Goal: Information Seeking & Learning: Learn about a topic

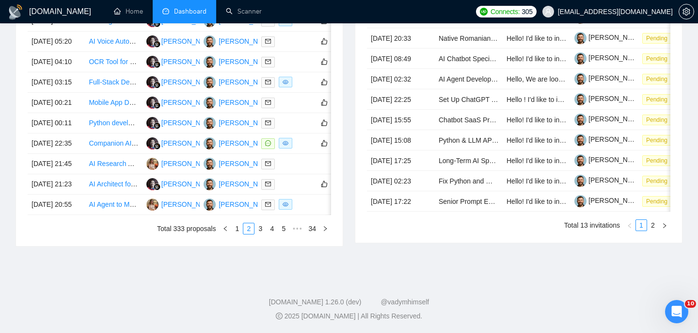
scroll to position [525, 0]
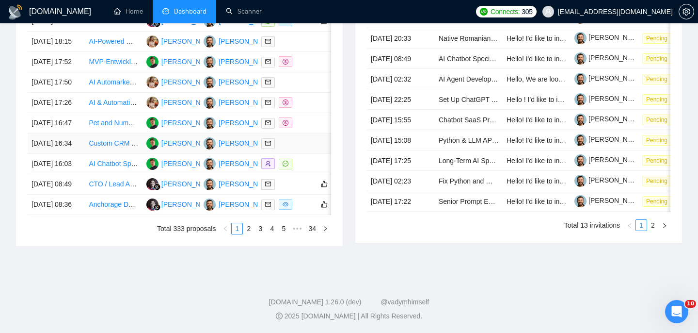
scroll to position [468, 0]
click at [245, 234] on link "2" at bounding box center [248, 228] width 11 height 11
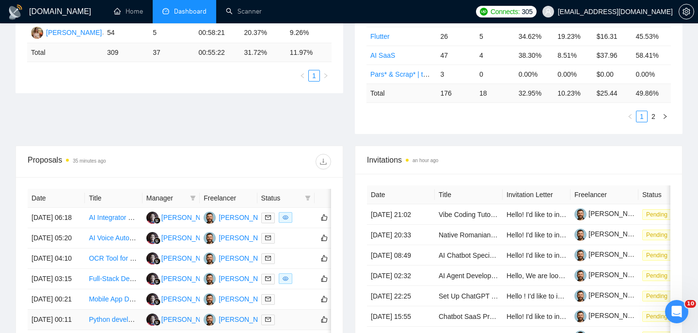
scroll to position [228, 0]
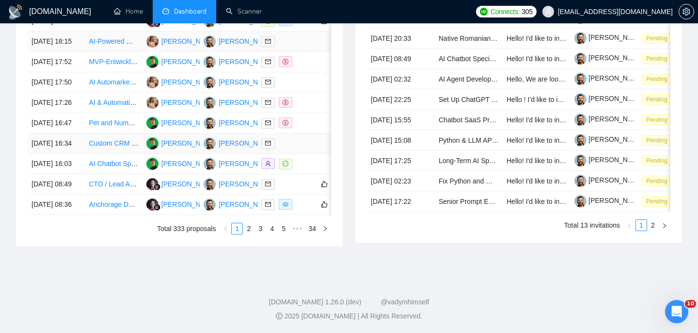
scroll to position [522, 0]
click at [255, 234] on li "3" at bounding box center [261, 229] width 12 height 12
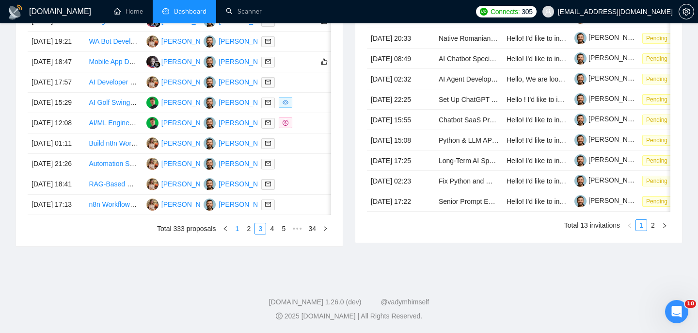
click at [236, 234] on link "1" at bounding box center [237, 228] width 11 height 11
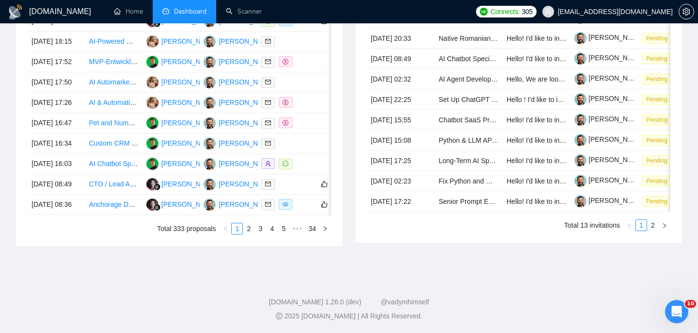
click at [259, 234] on link "3" at bounding box center [260, 228] width 11 height 11
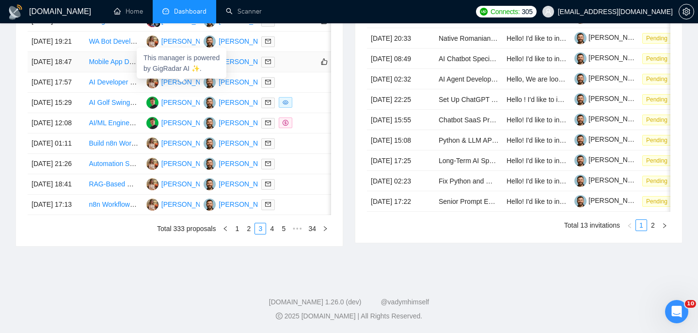
scroll to position [476, 0]
click at [244, 234] on link "2" at bounding box center [248, 228] width 11 height 11
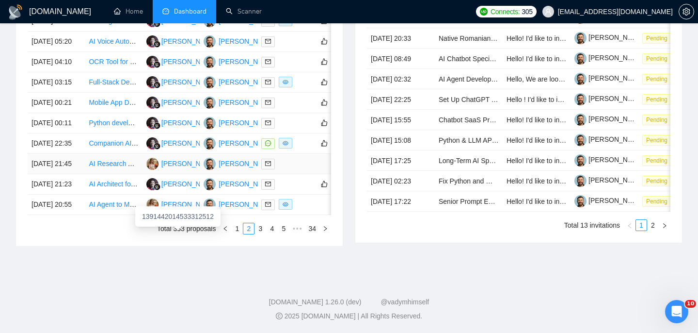
scroll to position [485, 0]
click at [68, 215] on td "26 Aug, 2025 20:55" at bounding box center [56, 204] width 57 height 20
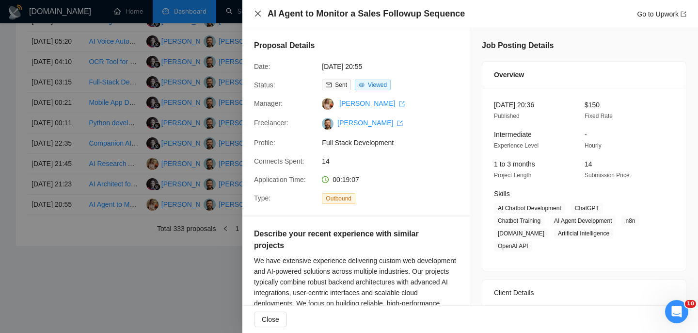
click at [255, 12] on icon "close" at bounding box center [258, 14] width 8 height 8
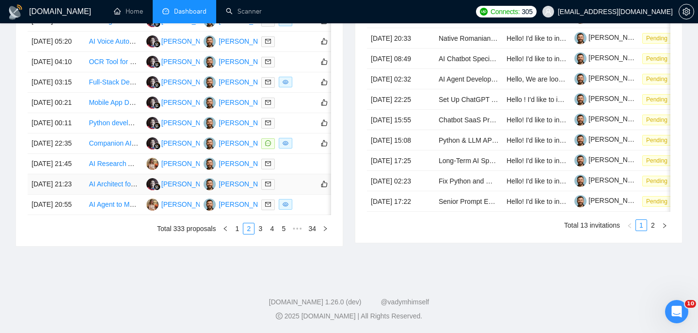
scroll to position [471, 0]
click at [70, 154] on td "26 Aug, 2025 22:35" at bounding box center [56, 143] width 57 height 20
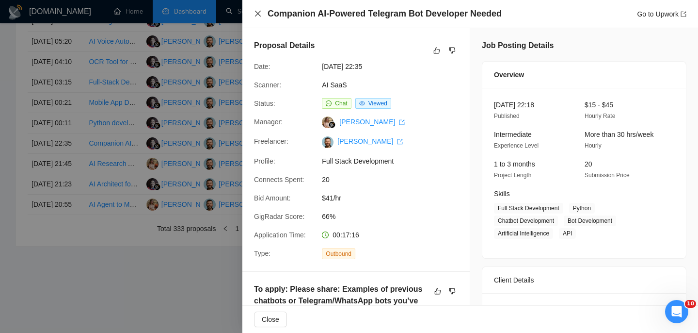
click at [257, 15] on icon "close" at bounding box center [258, 14] width 6 height 6
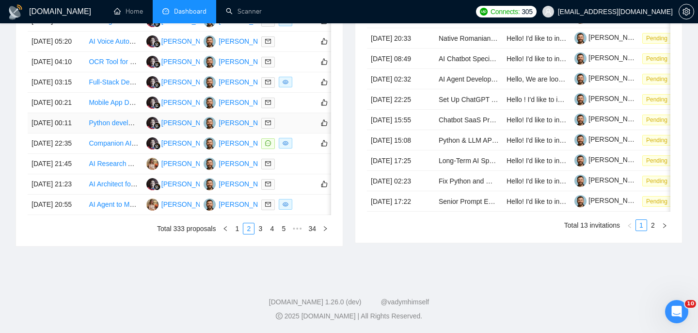
click at [76, 133] on td "27 Aug, 2025 00:11" at bounding box center [56, 123] width 57 height 20
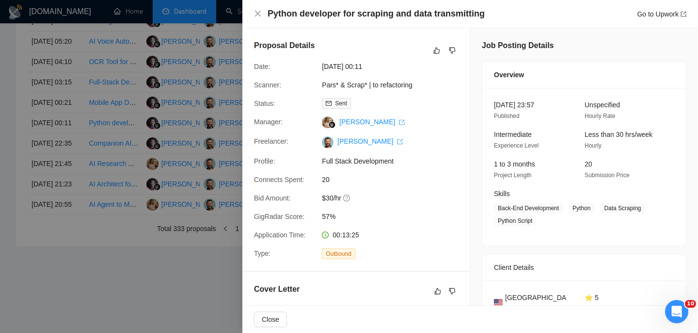
click at [338, 12] on h4 "Python developer for scraping and data transmitting" at bounding box center [376, 14] width 217 height 12
copy h4 "Python developer for scraping and data transmitting"
click at [257, 14] on icon "close" at bounding box center [258, 14] width 6 height 6
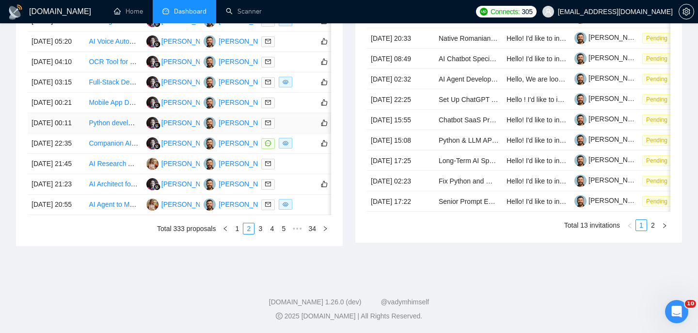
click at [71, 133] on td "27 Aug, 2025 00:11" at bounding box center [56, 123] width 57 height 20
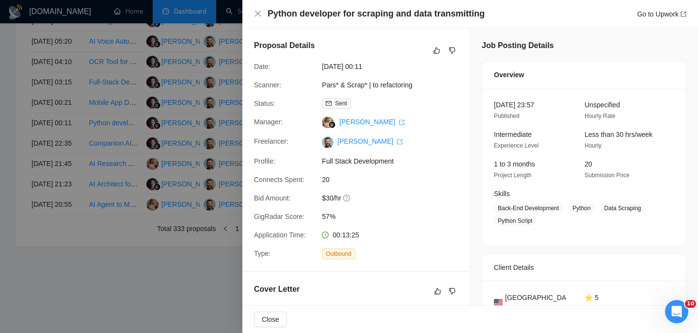
scroll to position [25, 0]
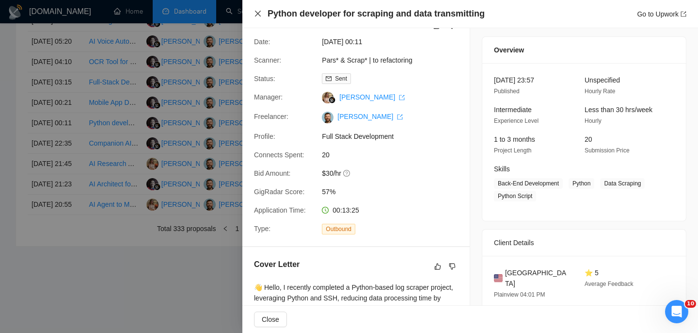
click at [257, 14] on icon "close" at bounding box center [258, 14] width 8 height 8
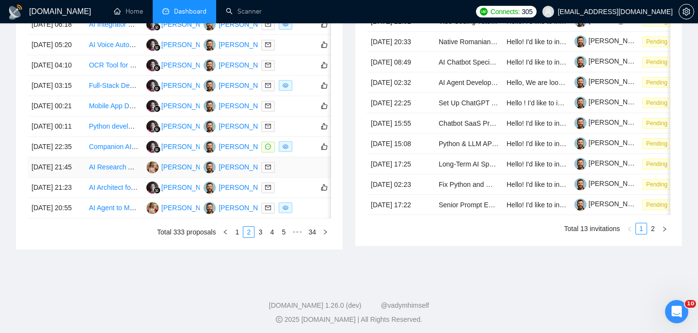
scroll to position [444, 0]
click at [79, 116] on td "27 Aug, 2025 00:21" at bounding box center [56, 106] width 57 height 20
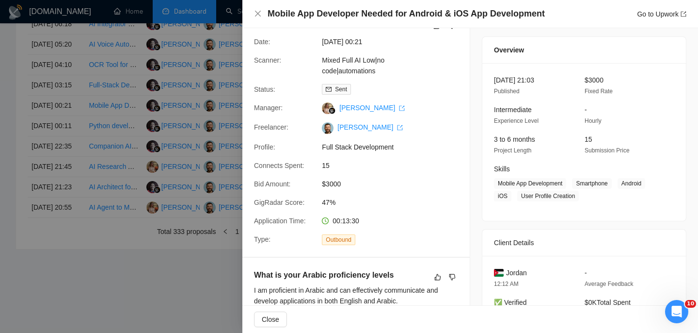
click at [354, 17] on h4 "Mobile App Developer Needed for Android & iOS App Development" at bounding box center [406, 14] width 277 height 12
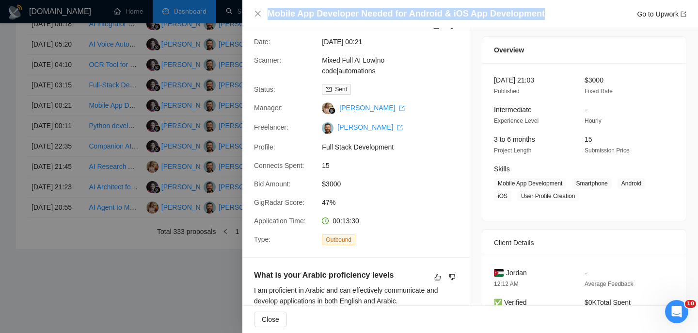
click at [354, 17] on h4 "Mobile App Developer Needed for Android & iOS App Development" at bounding box center [406, 14] width 277 height 12
copy h4 "Mobile App Developer Needed for Android & iOS App Development"
click at [261, 10] on icon "close" at bounding box center [258, 14] width 8 height 8
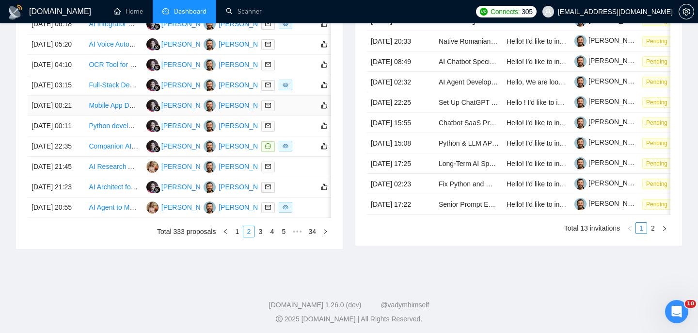
click at [72, 116] on td "27 Aug, 2025 00:21" at bounding box center [56, 106] width 57 height 20
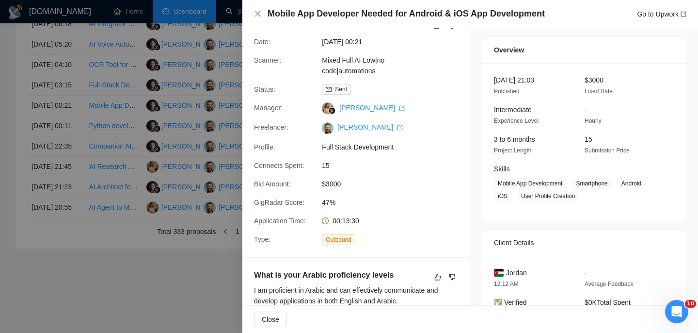
scroll to position [54, 0]
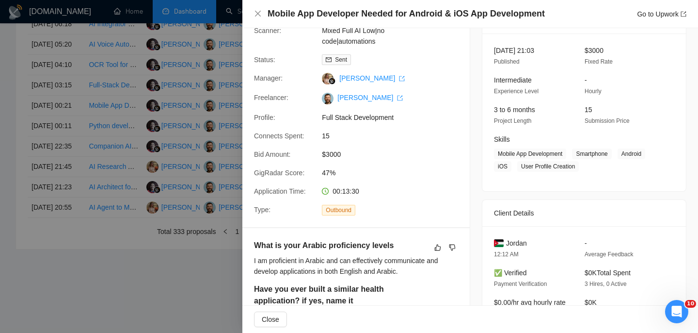
click at [518, 242] on span "Jordan" at bounding box center [516, 243] width 21 height 11
copy span "Jordan"
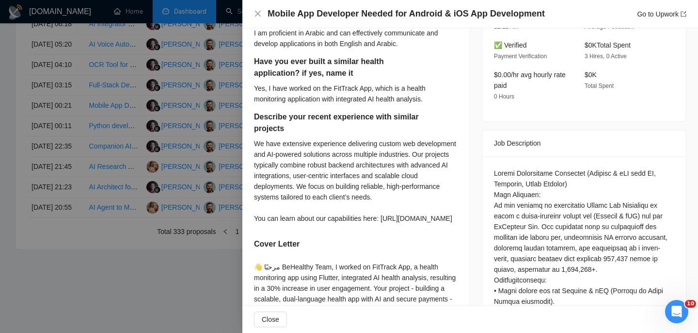
scroll to position [283, 0]
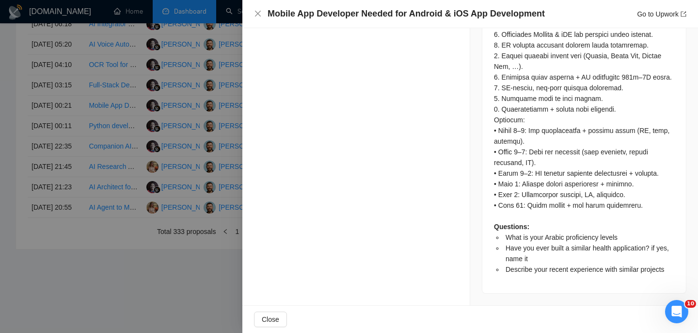
scroll to position [771, 0]
click at [540, 258] on span "Have you ever built a similar health application? if yes, name it" at bounding box center [587, 253] width 163 height 18
click at [532, 241] on span "What is your Arabic proficiency levels" at bounding box center [562, 237] width 112 height 8
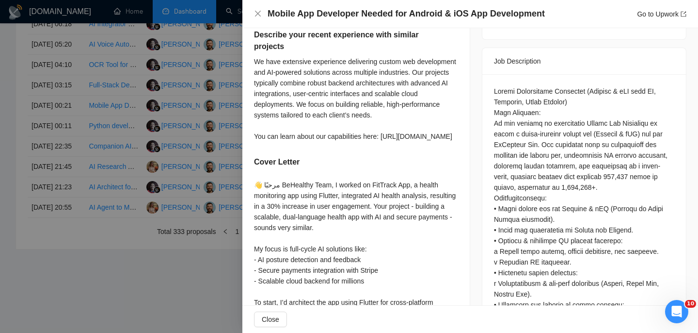
scroll to position [365, 0]
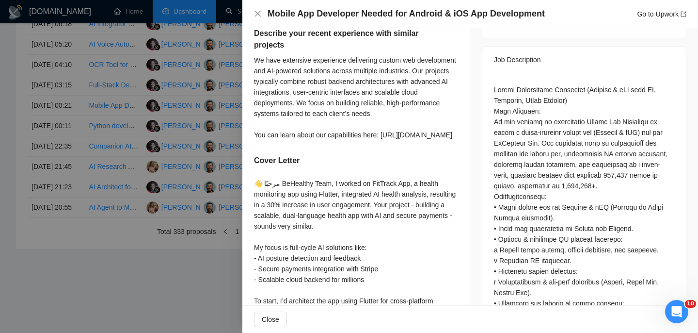
click at [253, 17] on div "Mobile App Developer Needed for Android & iOS App Development Go to Upwork" at bounding box center [470, 14] width 456 height 28
click at [253, 13] on div "Mobile App Developer Needed for Android & iOS App Development Go to Upwork" at bounding box center [470, 14] width 456 height 28
click at [257, 15] on icon "close" at bounding box center [258, 14] width 6 height 6
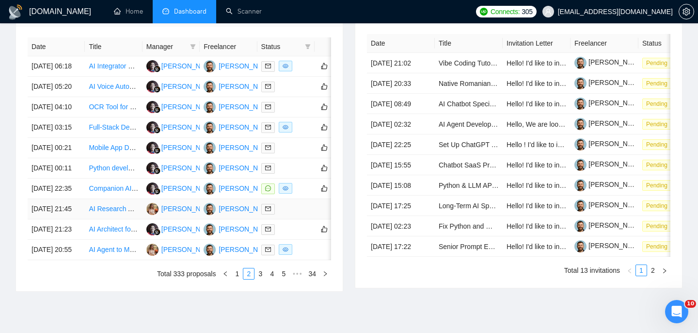
scroll to position [401, 0]
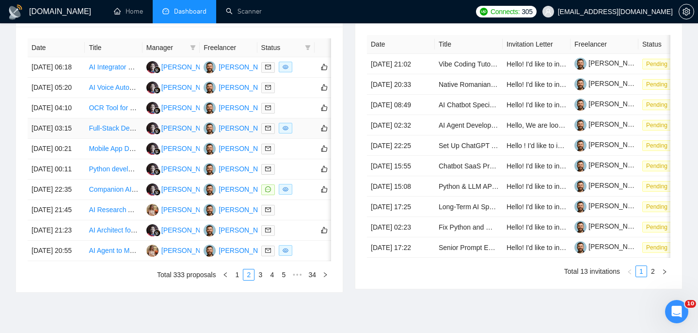
click at [76, 139] on td "27 Aug, 2025 03:15" at bounding box center [56, 128] width 57 height 20
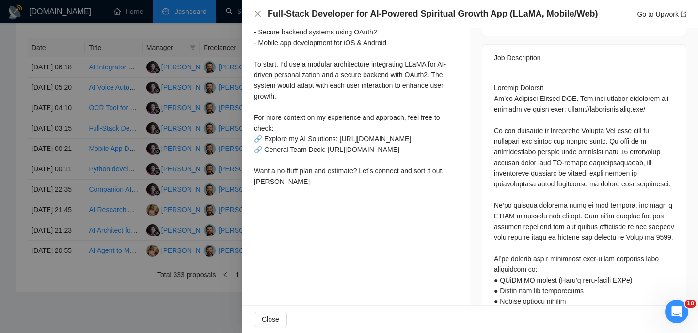
click at [326, 16] on h4 "Full-Stack Developer for AI-Powered Spiritual Growth App (LLaMA, Mobile/Web)" at bounding box center [433, 14] width 330 height 12
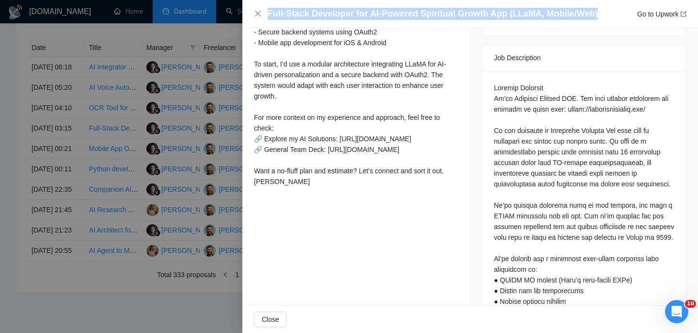
click at [326, 16] on h4 "Full-Stack Developer for AI-Powered Spiritual Growth App (LLaMA, Mobile/Web)" at bounding box center [433, 14] width 330 height 12
copy h4 "Full-Stack Developer for AI-Powered Spiritual Growth App (LLaMA, Mobile/Web)"
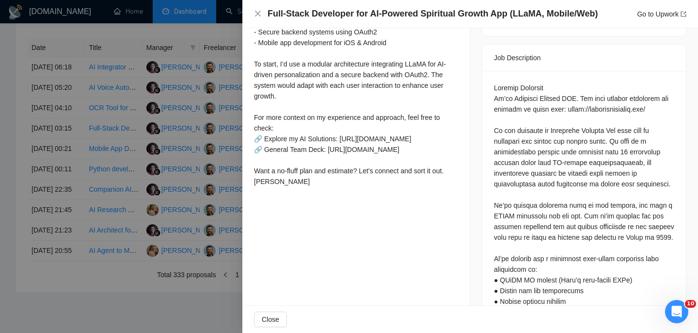
click at [263, 12] on div "Full-Stack Developer for AI-Powered Spiritual Growth App (LLaMA, Mobile/Web) Go…" at bounding box center [470, 14] width 433 height 12
click at [258, 13] on icon "close" at bounding box center [258, 14] width 6 height 6
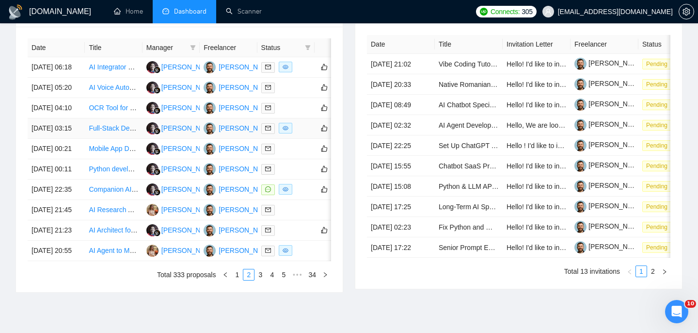
click at [72, 139] on td "27 Aug, 2025 03:15" at bounding box center [56, 128] width 57 height 20
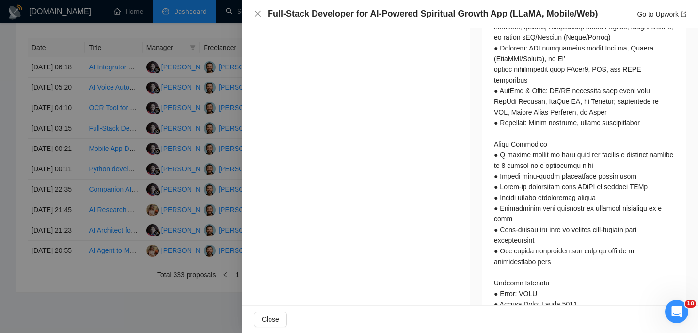
scroll to position [811, 0]
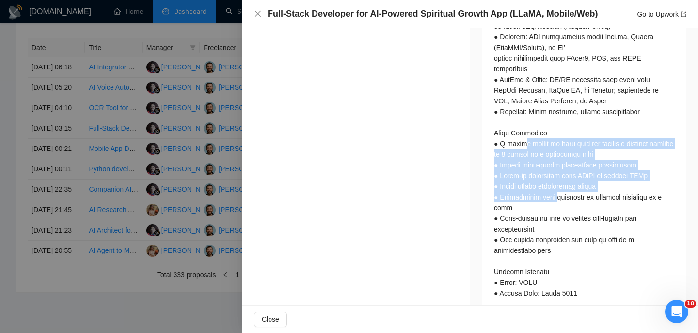
drag, startPoint x: 525, startPoint y: 154, endPoint x: 550, endPoint y: 200, distance: 52.5
click at [550, 201] on div at bounding box center [584, 128] width 180 height 982
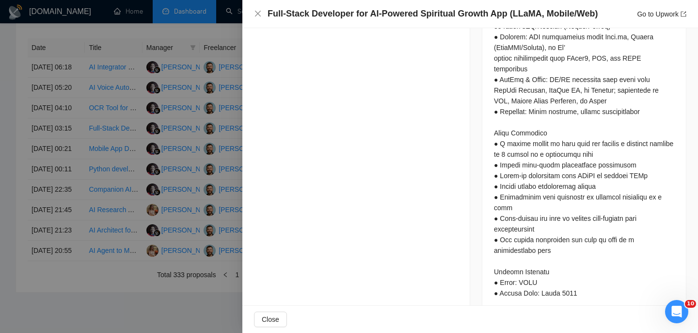
click at [544, 219] on div at bounding box center [584, 128] width 180 height 982
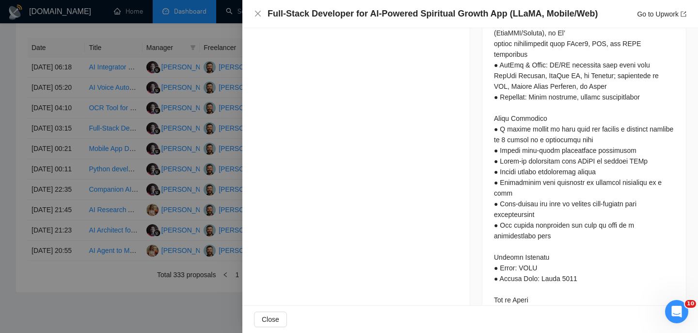
scroll to position [831, 0]
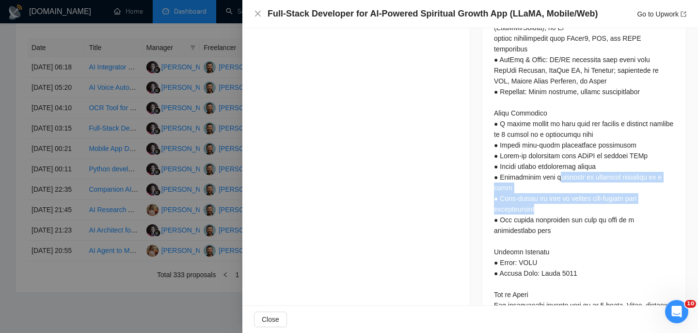
drag, startPoint x: 553, startPoint y: 184, endPoint x: 555, endPoint y: 203, distance: 19.5
click at [555, 204] on div at bounding box center [584, 108] width 180 height 982
click at [547, 202] on div at bounding box center [584, 108] width 180 height 982
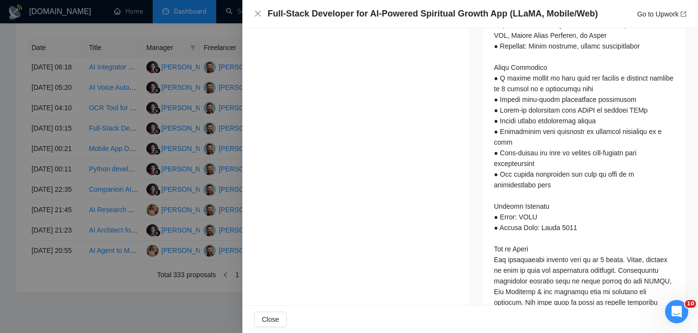
scroll to position [879, 0]
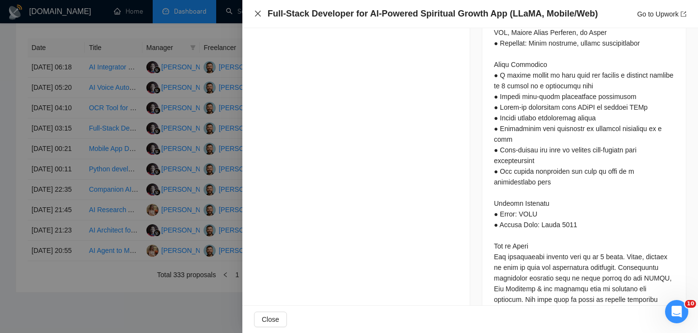
click at [255, 13] on icon "close" at bounding box center [258, 14] width 8 height 8
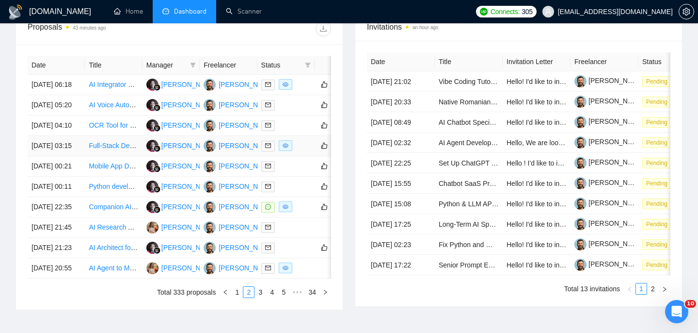
scroll to position [380, 0]
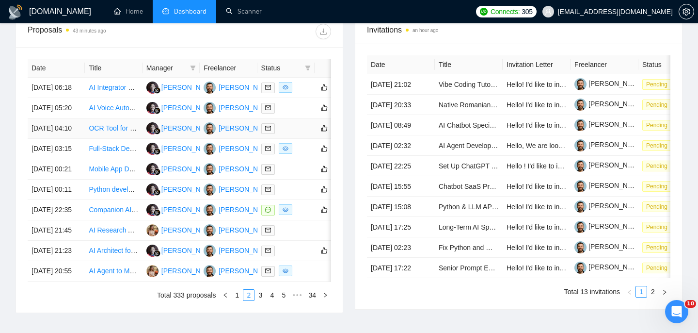
click at [81, 139] on td "27 Aug, 2025 04:10" at bounding box center [56, 128] width 57 height 20
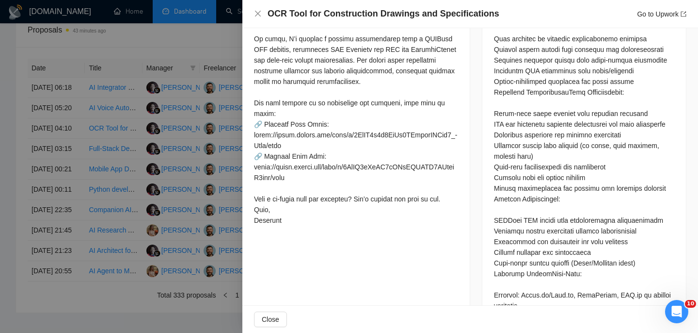
click at [352, 10] on h4 "OCR Tool for Construction Drawings and Specifications" at bounding box center [384, 14] width 232 height 12
copy h4 "OCR Tool for Construction Drawings and Specifications"
click at [258, 11] on icon "close" at bounding box center [258, 14] width 8 height 8
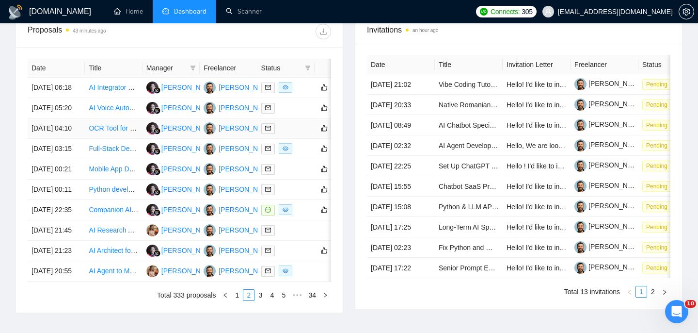
click at [81, 139] on td "27 Aug, 2025 04:10" at bounding box center [56, 128] width 57 height 20
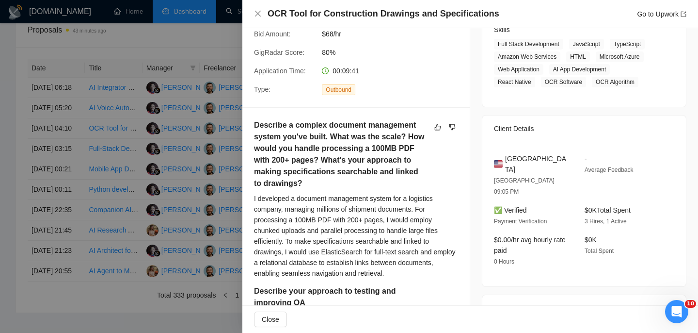
scroll to position [144, 0]
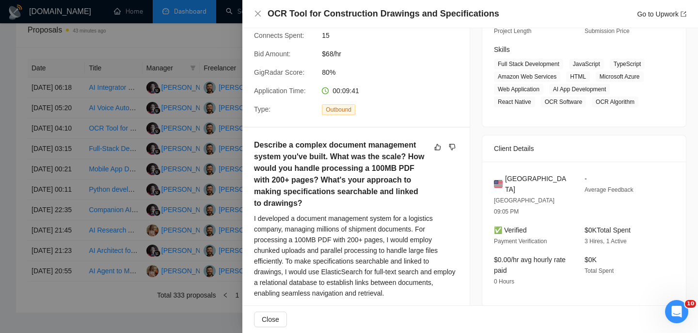
click at [517, 176] on span "United States" at bounding box center [537, 183] width 64 height 21
copy span "United States"
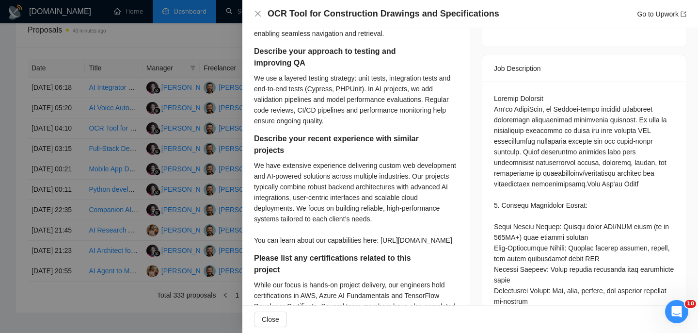
scroll to position [403, 0]
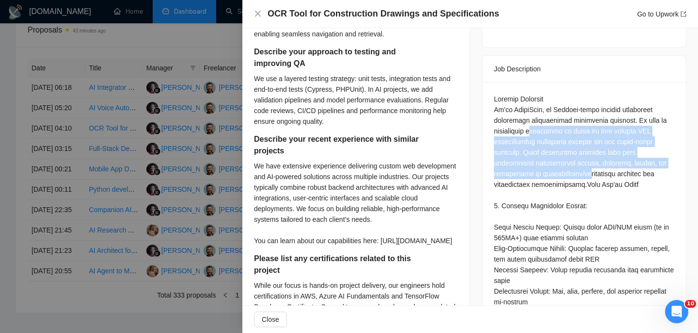
drag, startPoint x: 549, startPoint y: 102, endPoint x: 555, endPoint y: 157, distance: 54.7
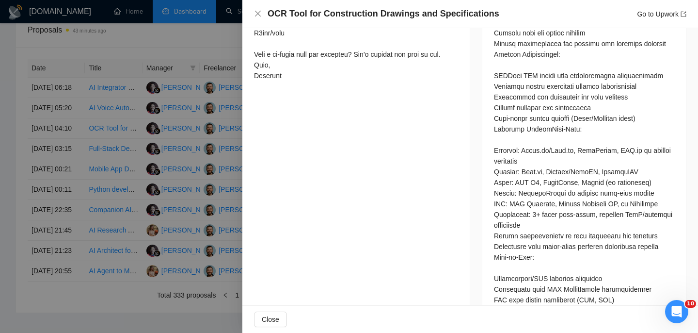
scroll to position [1033, 0]
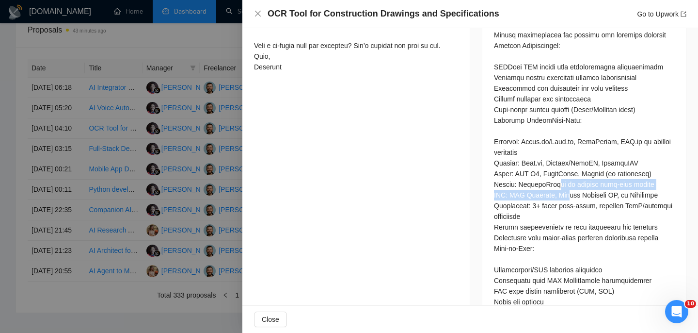
drag, startPoint x: 556, startPoint y: 174, endPoint x: 574, endPoint y: 184, distance: 21.3
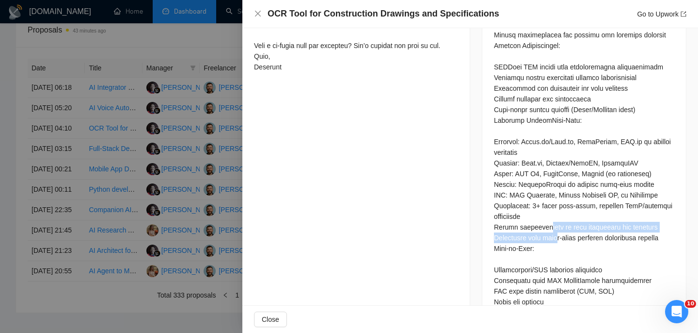
drag, startPoint x: 549, startPoint y: 213, endPoint x: 559, endPoint y: 231, distance: 20.2
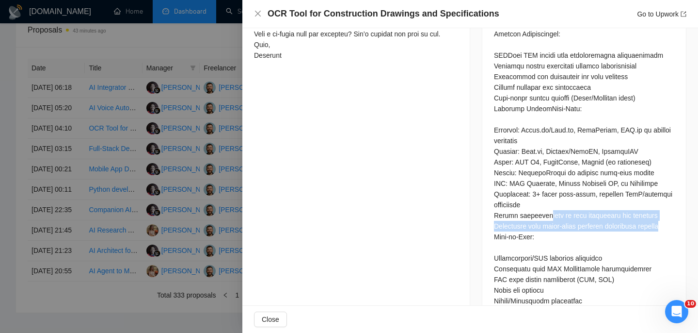
scroll to position [1046, 0]
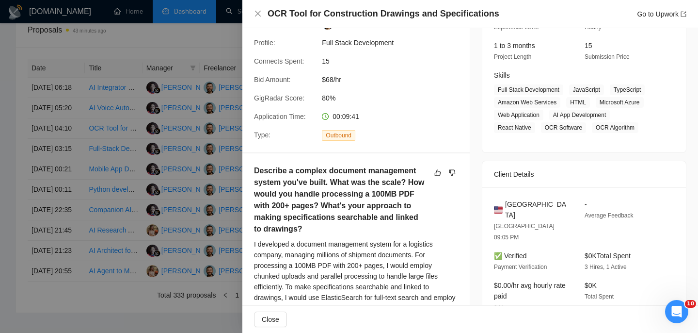
scroll to position [0, 0]
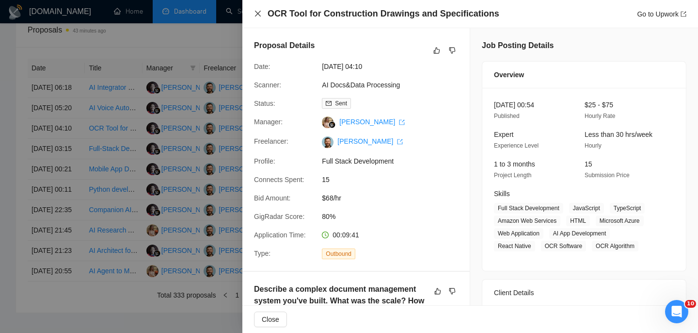
click at [259, 10] on icon "close" at bounding box center [258, 14] width 8 height 8
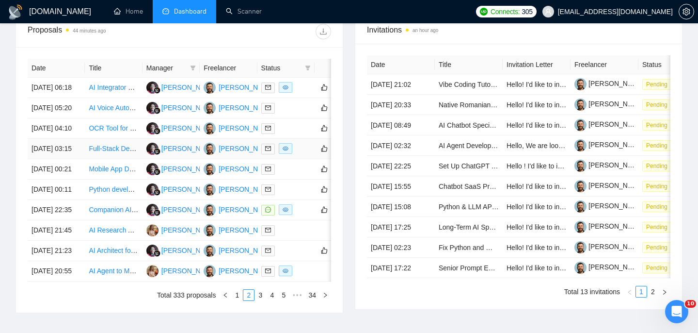
click at [73, 159] on td "27 Aug, 2025 03:15" at bounding box center [56, 149] width 57 height 20
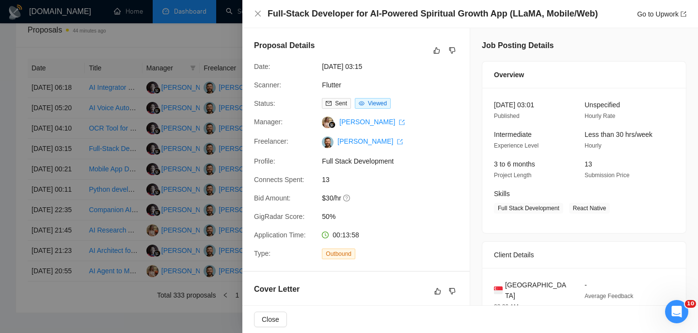
click at [530, 282] on span "Singapore" at bounding box center [537, 289] width 64 height 21
copy span "Singapore"
click at [257, 17] on icon "close" at bounding box center [258, 14] width 8 height 8
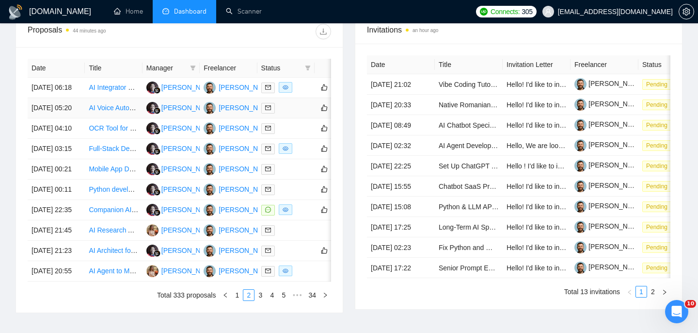
click at [70, 118] on td "27 Aug, 2025 05:20" at bounding box center [56, 108] width 57 height 20
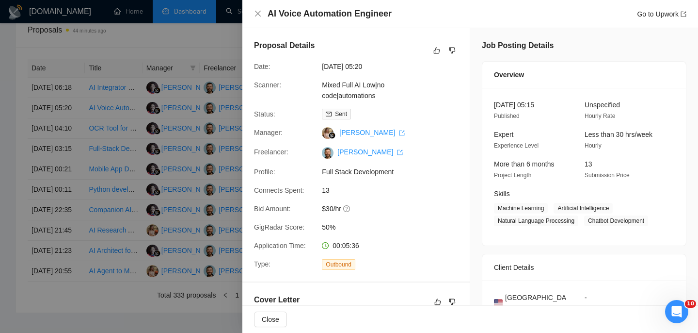
click at [362, 15] on h4 "AI Voice Automation Engineer" at bounding box center [330, 14] width 124 height 12
copy h4 "AI Voice Automation Engineer"
click at [258, 12] on icon "close" at bounding box center [258, 14] width 8 height 8
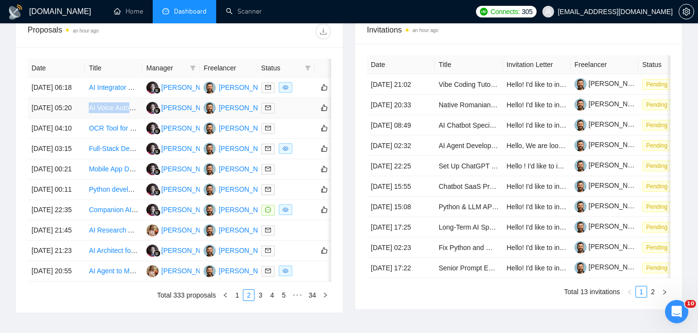
click at [77, 118] on td "27 Aug, 2025 05:20" at bounding box center [56, 108] width 57 height 20
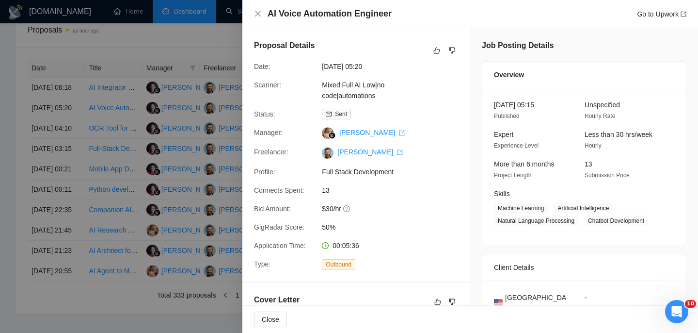
scroll to position [67, 0]
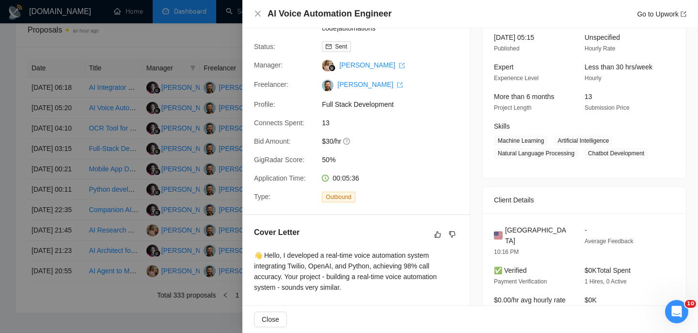
click at [537, 233] on span "United States" at bounding box center [537, 235] width 64 height 21
click at [533, 225] on span "United States" at bounding box center [537, 235] width 64 height 21
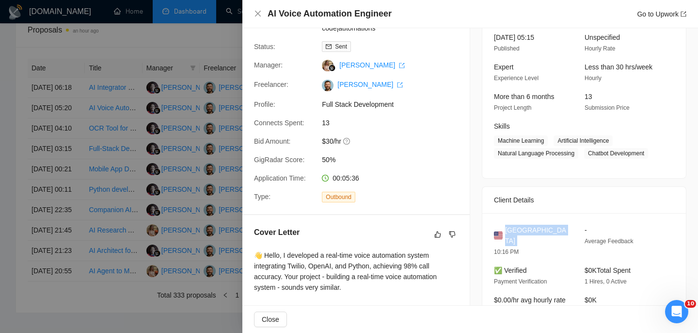
copy span "United States"
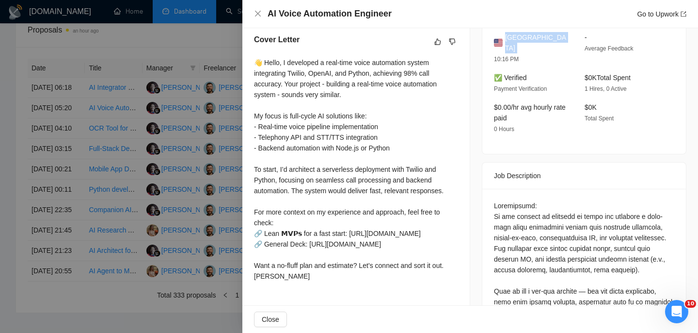
scroll to position [260, 0]
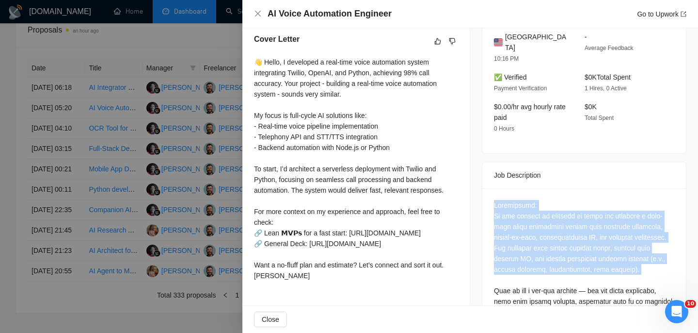
drag, startPoint x: 670, startPoint y: 263, endPoint x: 486, endPoint y: 192, distance: 197.1
copy div "Description: We are seeking an engineer to build and maintain a real-time voice…"
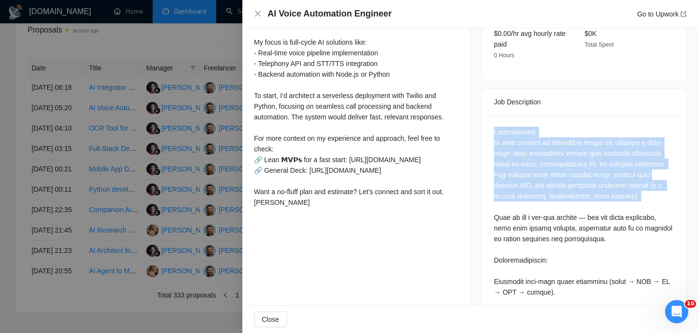
scroll to position [338, 0]
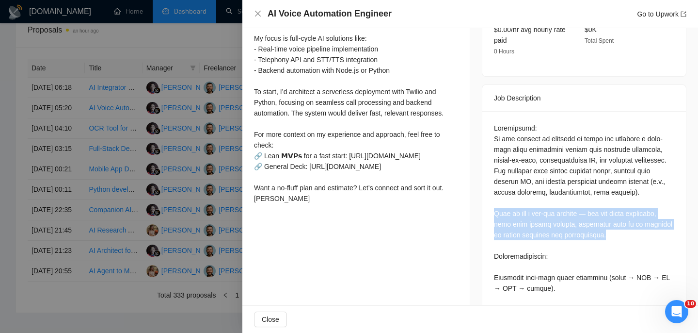
drag, startPoint x: 625, startPoint y: 222, endPoint x: 489, endPoint y: 197, distance: 137.6
click at [257, 12] on icon "close" at bounding box center [258, 14] width 8 height 8
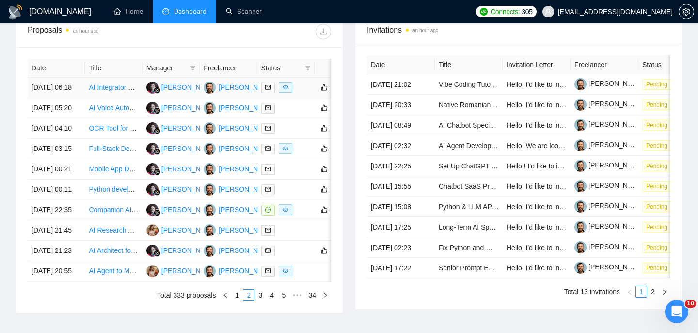
click at [82, 95] on td "27 Aug, 2025 06:18" at bounding box center [56, 88] width 57 height 20
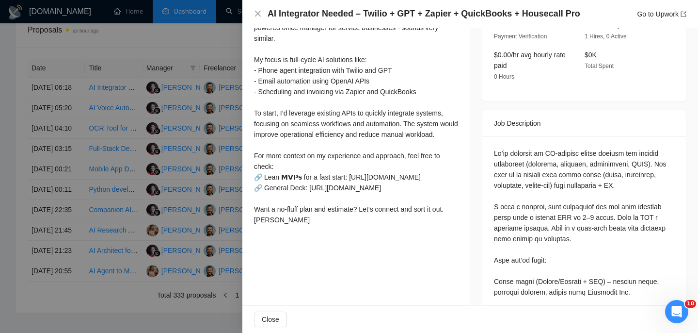
click at [346, 13] on h4 "AI Integrator Needed – Twilio + GPT + Zapier + QuickBooks + Housecall Pro" at bounding box center [424, 14] width 313 height 12
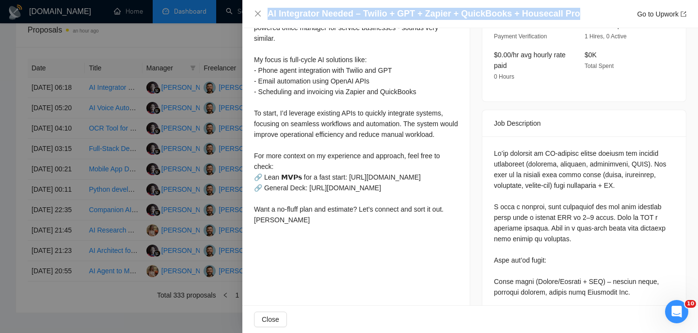
click at [346, 13] on h4 "AI Integrator Needed – Twilio + GPT + Zapier + QuickBooks + Housecall Pro" at bounding box center [424, 14] width 313 height 12
click at [260, 16] on icon "close" at bounding box center [258, 14] width 8 height 8
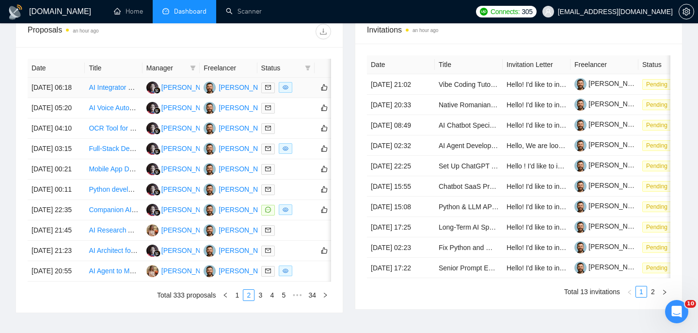
click at [68, 95] on td "27 Aug, 2025 06:18" at bounding box center [56, 88] width 57 height 20
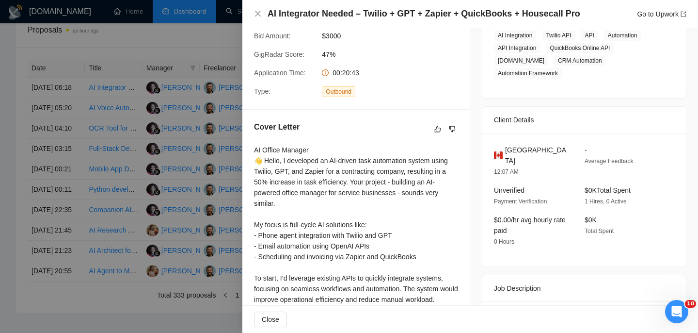
scroll to position [178, 0]
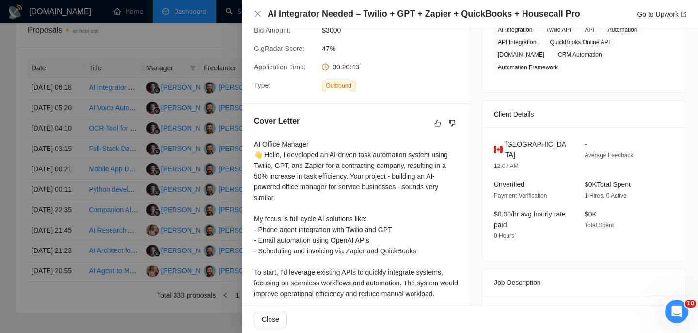
click at [522, 144] on span "Canada" at bounding box center [537, 149] width 64 height 21
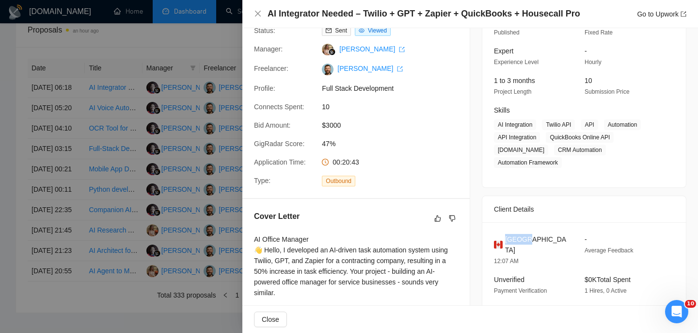
scroll to position [0, 0]
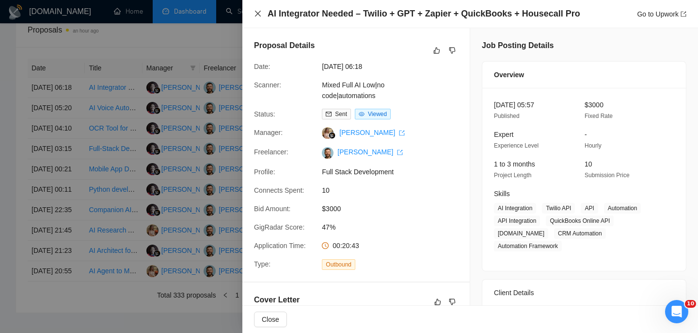
click at [258, 13] on icon "close" at bounding box center [258, 14] width 6 height 6
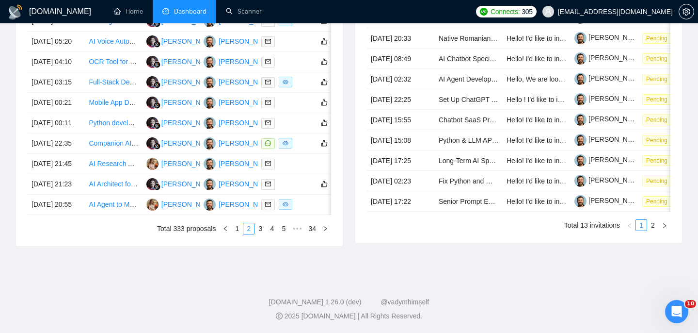
scroll to position [539, 0]
click at [235, 230] on link "1" at bounding box center [237, 228] width 11 height 11
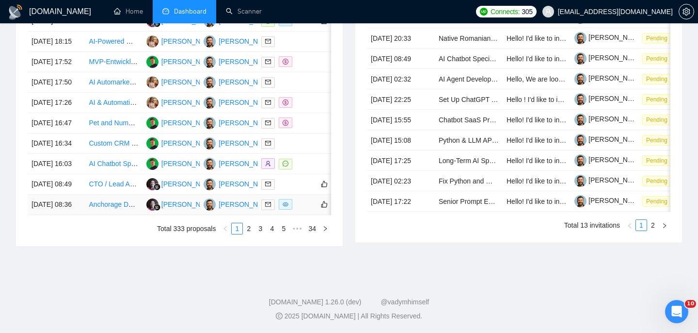
click at [58, 202] on td "[DATE] 08:36" at bounding box center [56, 204] width 57 height 20
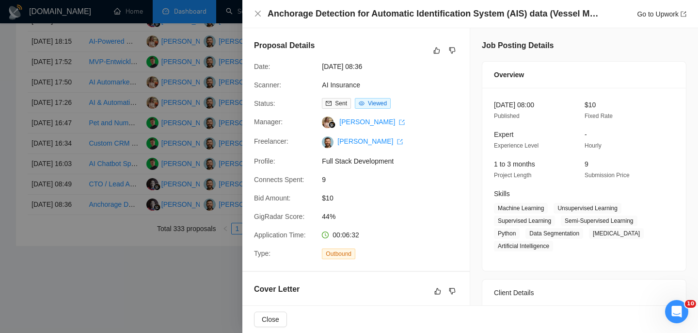
click at [337, 20] on div "Anchorage Detection for Automatic Identification System (AIS) data (Vessel Mobi…" at bounding box center [470, 14] width 456 height 28
click at [330, 15] on h4 "Anchorage Detection for Automatic Identification System (AIS) data (Vessel Mobi…" at bounding box center [435, 14] width 335 height 12
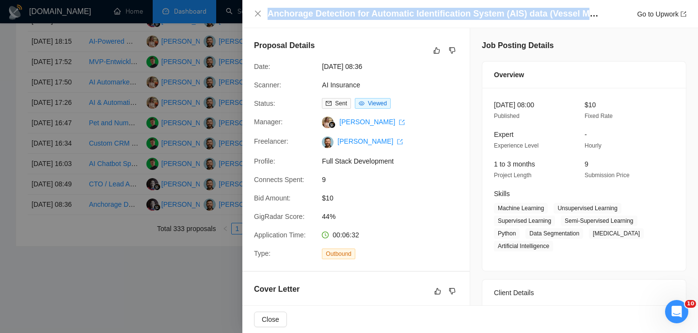
click at [330, 15] on h4 "Anchorage Detection for Automatic Identification System (AIS) data (Vessel Mobi…" at bounding box center [435, 14] width 335 height 12
click at [255, 16] on icon "close" at bounding box center [258, 14] width 8 height 8
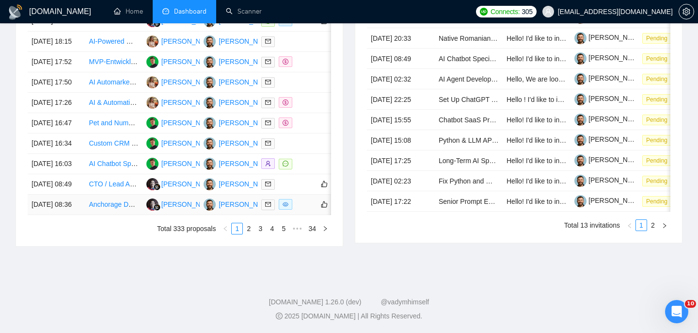
click at [80, 205] on td "[DATE] 08:36" at bounding box center [56, 204] width 57 height 20
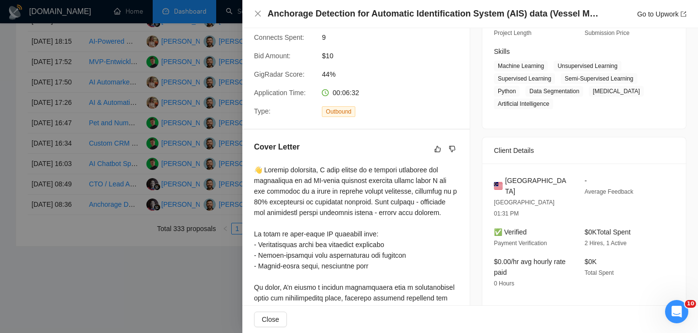
scroll to position [159, 0]
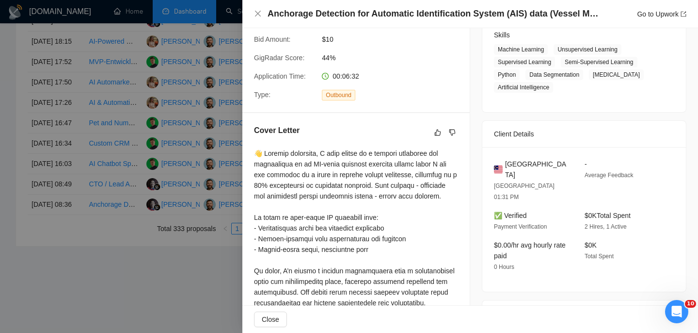
click at [529, 165] on span "Malaysia" at bounding box center [537, 169] width 64 height 21
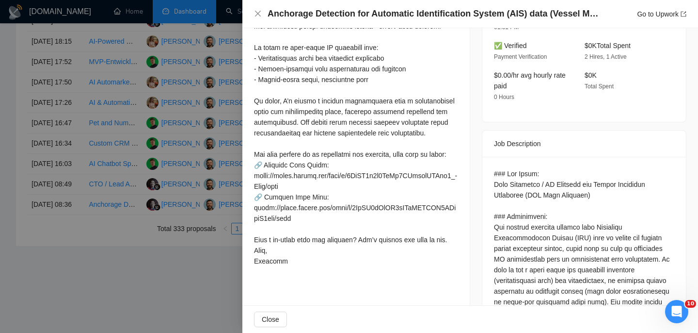
scroll to position [329, 0]
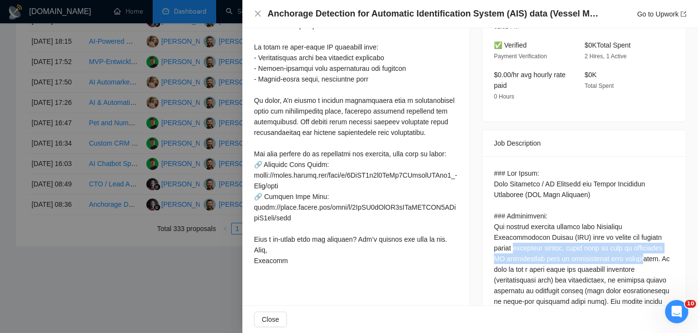
drag, startPoint x: 516, startPoint y: 224, endPoint x: 515, endPoint y: 243, distance: 19.9
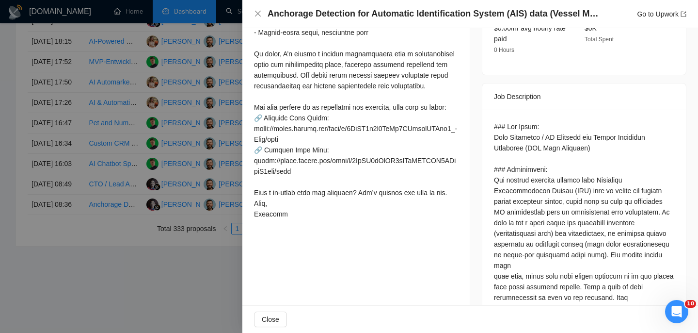
scroll to position [377, 0]
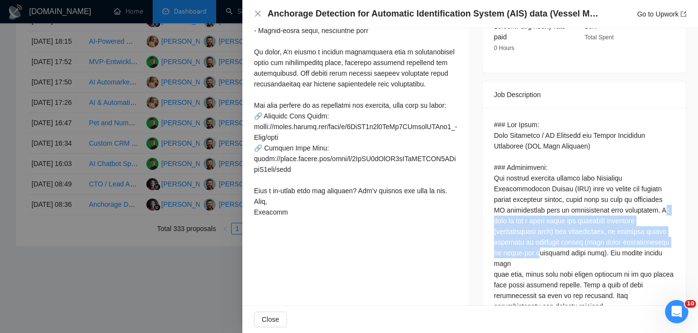
drag, startPoint x: 540, startPoint y: 200, endPoint x: 538, endPoint y: 243, distance: 43.7
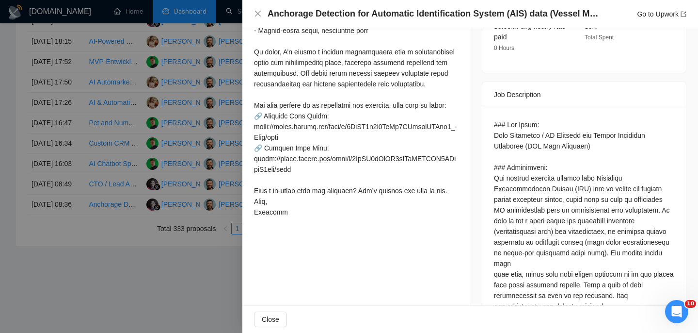
scroll to position [400, 0]
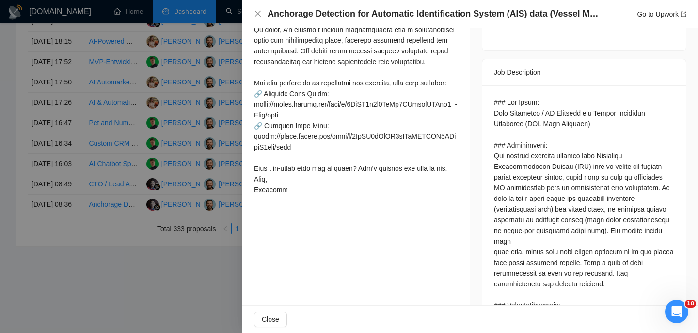
click at [258, 19] on div "Anchorage Detection for Automatic Identification System (AIS) data (Vessel Mobi…" at bounding box center [470, 14] width 433 height 12
click at [258, 17] on icon "close" at bounding box center [258, 14] width 8 height 8
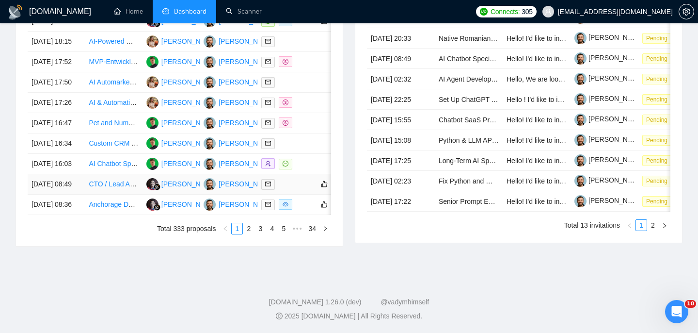
click at [71, 176] on td "[DATE] 08:49" at bounding box center [56, 184] width 57 height 20
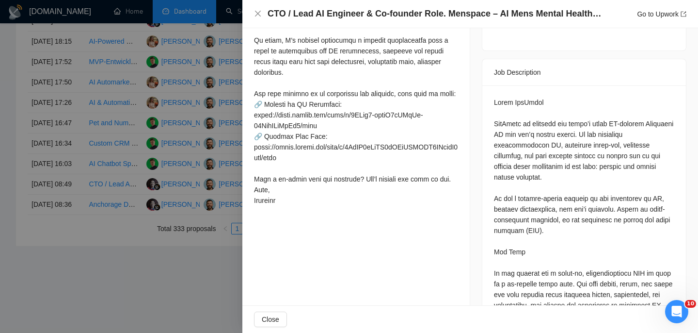
click at [337, 15] on h4 "CTO / Lead AI Engineer & Co-founder Role. Menspace – AI Mens Mental Health Star…" at bounding box center [435, 14] width 335 height 12
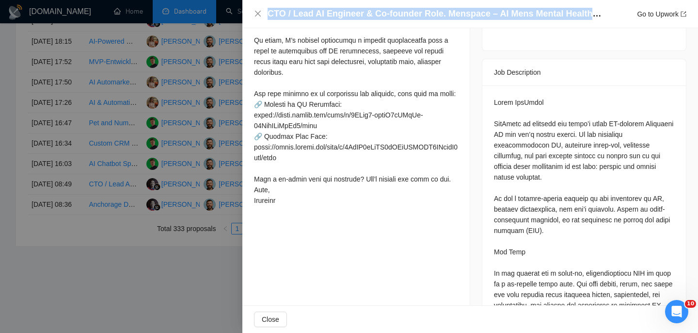
click at [337, 15] on h4 "CTO / Lead AI Engineer & Co-founder Role. Menspace – AI Mens Mental Health Star…" at bounding box center [435, 14] width 335 height 12
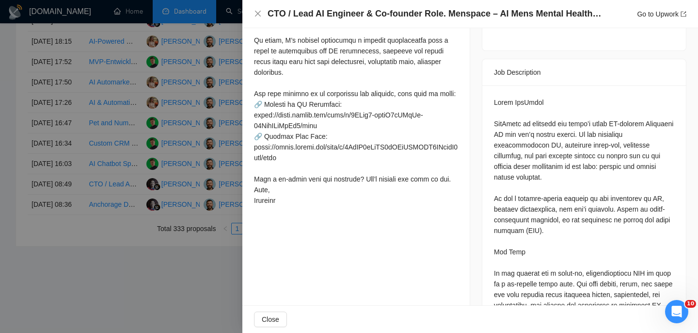
click at [248, 18] on div "CTO / Lead AI Engineer & Co-founder Role. Menspace – AI Mens Mental Health Star…" at bounding box center [470, 14] width 456 height 28
click at [258, 18] on div "CTO / Lead AI Engineer & Co-founder Role. Menspace – AI Mens Mental Health Star…" at bounding box center [470, 14] width 433 height 12
click at [257, 16] on icon "close" at bounding box center [258, 14] width 8 height 8
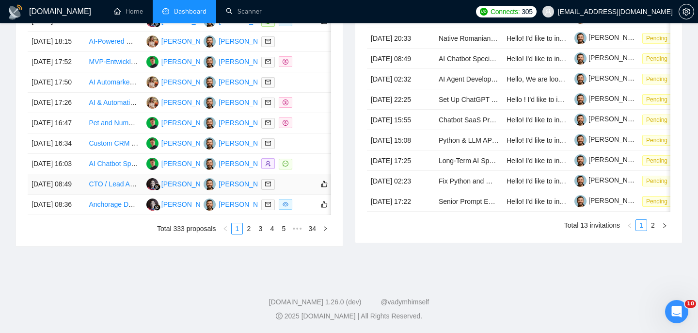
click at [76, 174] on td "[DATE] 08:49" at bounding box center [56, 184] width 57 height 20
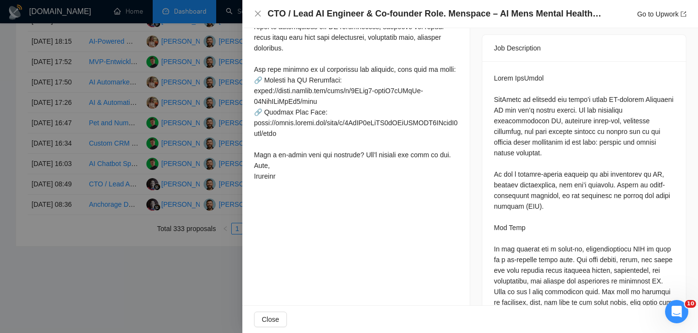
scroll to position [430, 0]
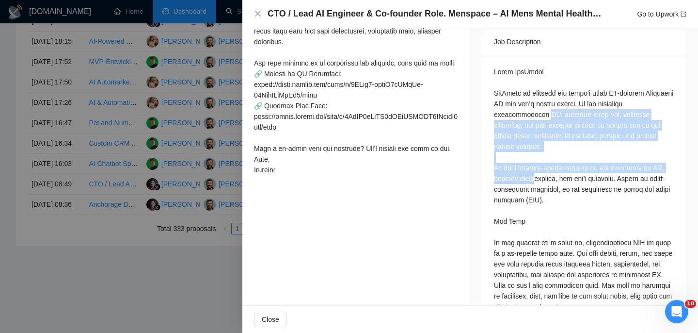
drag, startPoint x: 541, startPoint y: 87, endPoint x: 532, endPoint y: 150, distance: 64.2
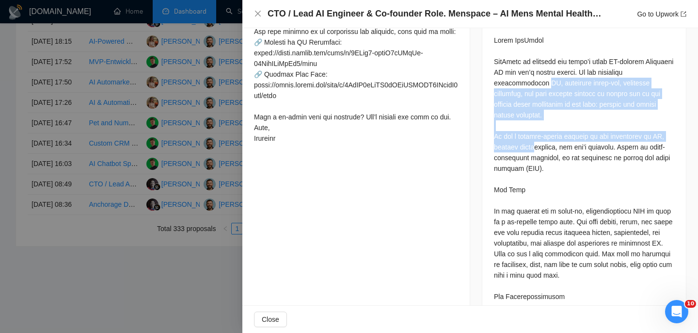
scroll to position [465, 0]
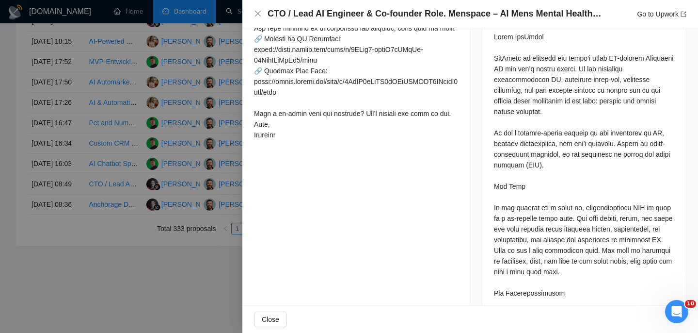
drag, startPoint x: 532, startPoint y: 179, endPoint x: 535, endPoint y: 197, distance: 18.7
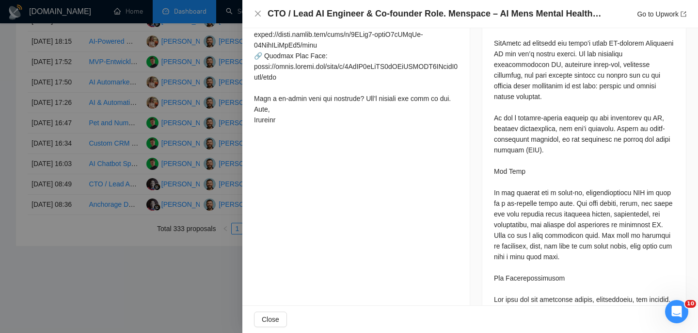
scroll to position [487, 0]
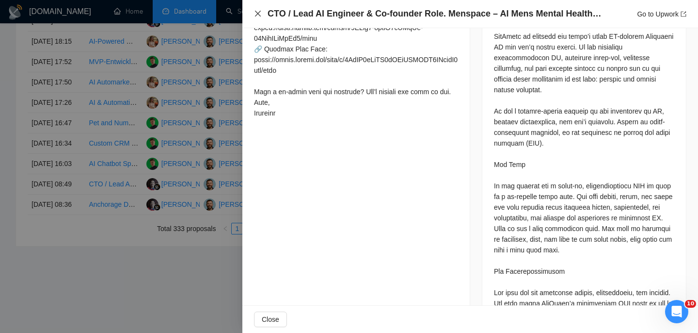
click at [258, 14] on icon "close" at bounding box center [258, 14] width 6 height 6
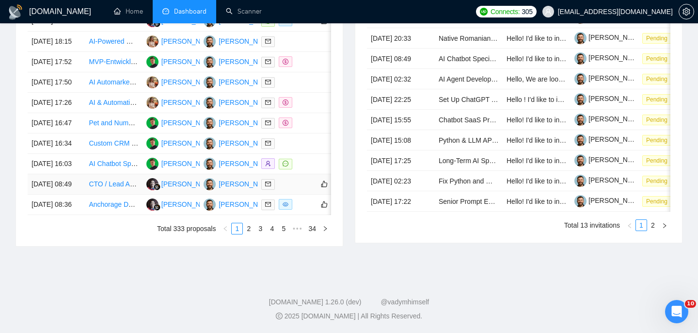
click at [81, 174] on td "[DATE] 08:49" at bounding box center [56, 184] width 57 height 20
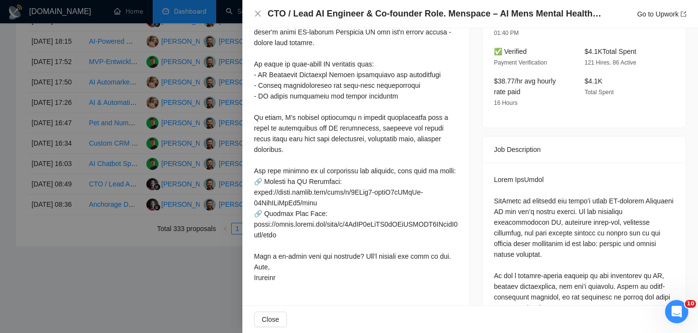
scroll to position [118, 0]
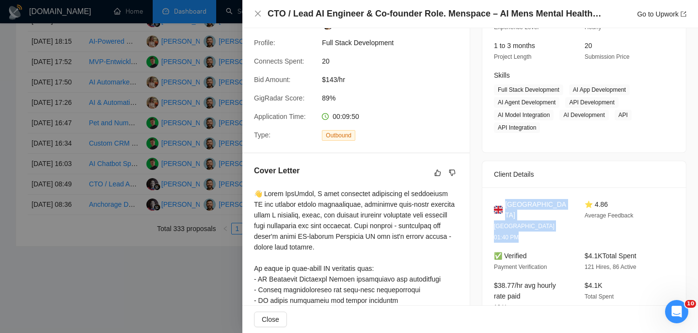
drag, startPoint x: 506, startPoint y: 203, endPoint x: 577, endPoint y: 202, distance: 71.3
click at [577, 202] on div "United Kingdom London 01:40 PM ⭐ 4.86 Average Feedback" at bounding box center [577, 221] width 174 height 44
click at [261, 11] on icon "close" at bounding box center [258, 14] width 8 height 8
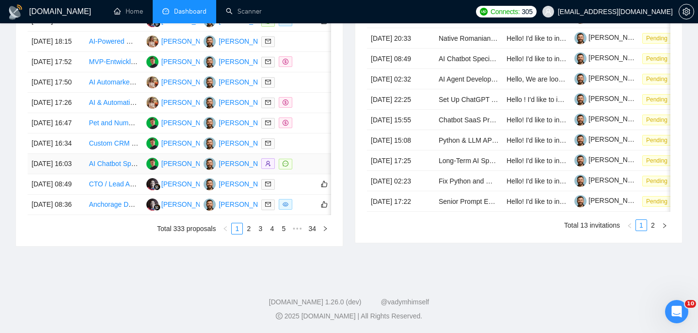
scroll to position [468, 0]
click at [76, 113] on td "[DATE] 17:26" at bounding box center [56, 103] width 57 height 20
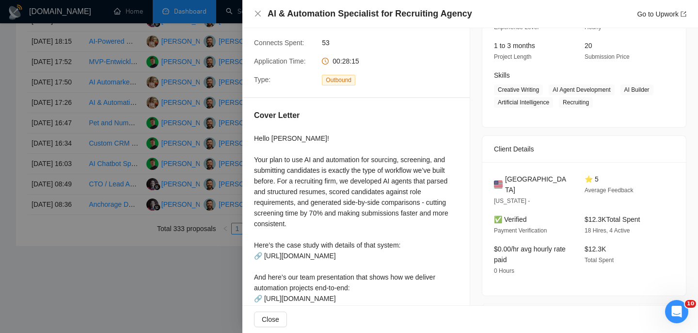
click at [375, 10] on h4 "AI & Automation Specialist for Recruiting Agency" at bounding box center [370, 14] width 205 height 12
click at [255, 13] on icon "close" at bounding box center [258, 14] width 8 height 8
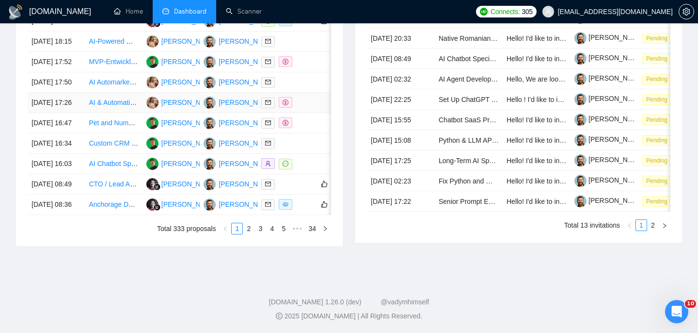
click at [70, 113] on td "[DATE] 17:26" at bounding box center [56, 103] width 57 height 20
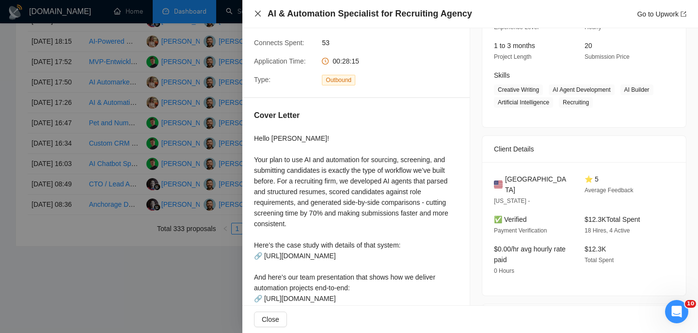
click at [256, 16] on icon "close" at bounding box center [258, 14] width 8 height 8
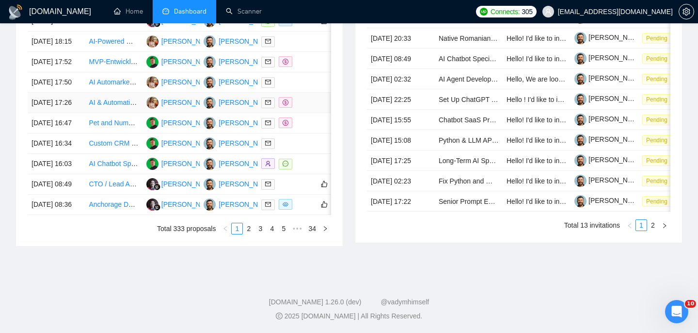
click at [70, 113] on td "[DATE] 17:26" at bounding box center [56, 103] width 57 height 20
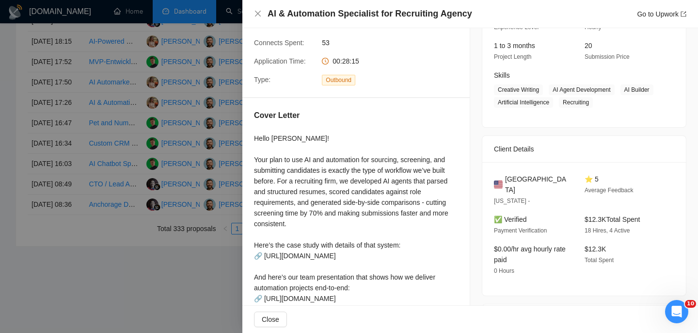
click at [254, 12] on div "AI & Automation Specialist for Recruiting Agency Go to Upwork" at bounding box center [470, 14] width 456 height 28
click at [259, 11] on icon "close" at bounding box center [258, 14] width 8 height 8
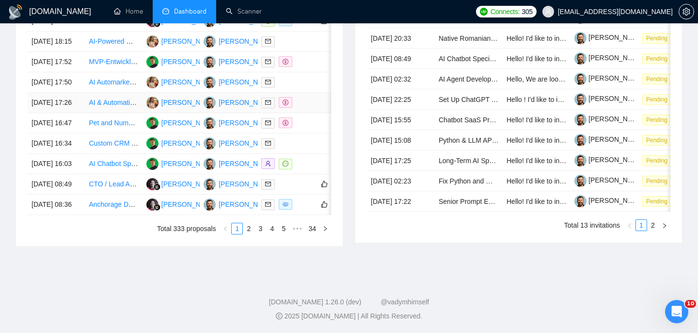
click at [78, 113] on td "[DATE] 17:26" at bounding box center [56, 103] width 57 height 20
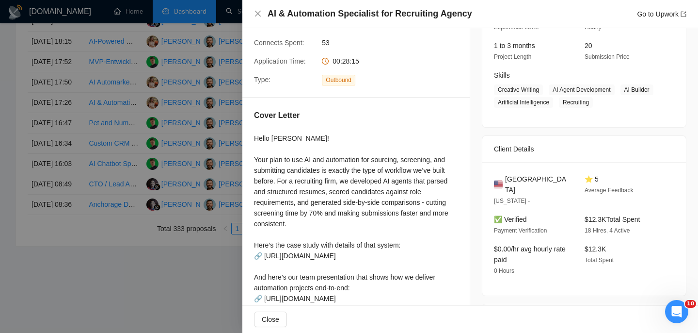
click at [295, 14] on h4 "AI & Automation Specialist for Recruiting Agency" at bounding box center [370, 14] width 205 height 12
click at [258, 10] on icon "close" at bounding box center [258, 14] width 8 height 8
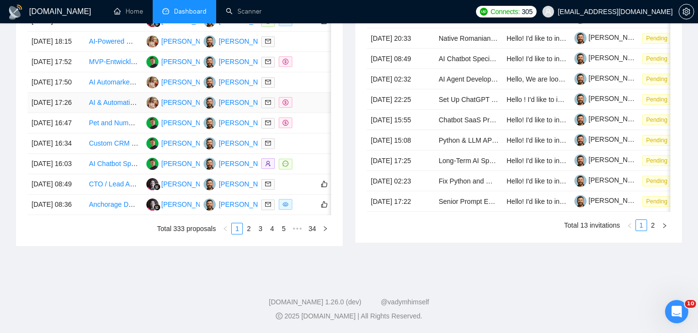
click at [77, 113] on td "[DATE] 17:26" at bounding box center [56, 103] width 57 height 20
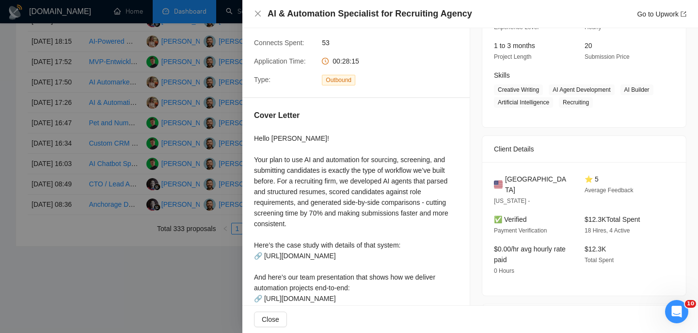
click at [531, 175] on span "United States" at bounding box center [537, 184] width 64 height 21
click at [257, 15] on icon "close" at bounding box center [258, 14] width 6 height 6
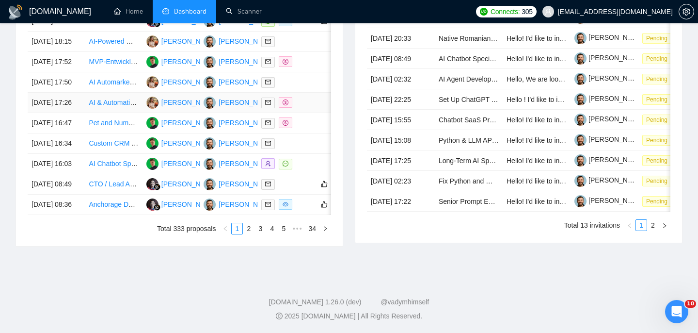
click at [98, 106] on link "AI & Automation Specialist for Recruiting Agency" at bounding box center [162, 102] width 146 height 8
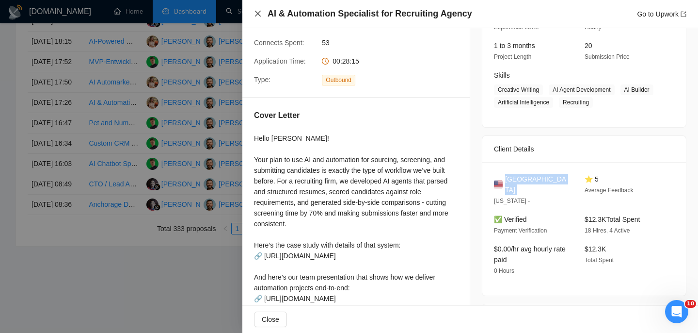
click at [257, 11] on icon "close" at bounding box center [258, 14] width 8 height 8
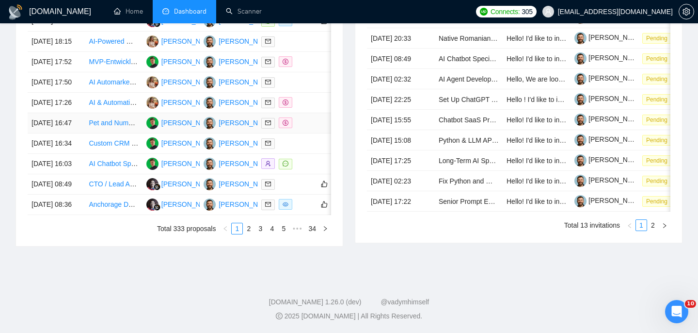
scroll to position [452, 0]
click at [82, 93] on td "[DATE] 17:50" at bounding box center [56, 82] width 57 height 20
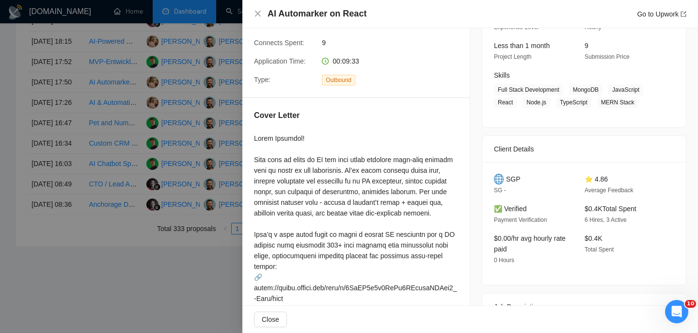
click at [317, 14] on h4 "AI Automarker on React" at bounding box center [317, 14] width 99 height 12
click at [259, 12] on icon "close" at bounding box center [258, 14] width 6 height 6
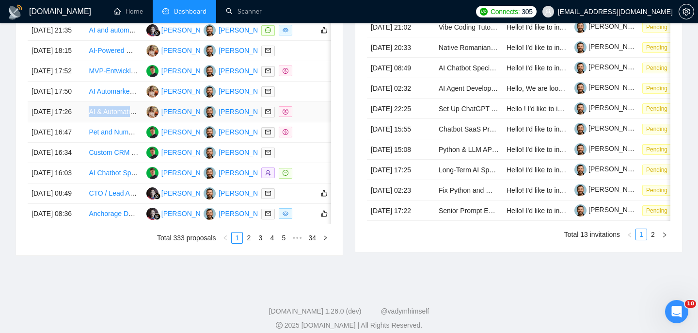
scroll to position [432, 0]
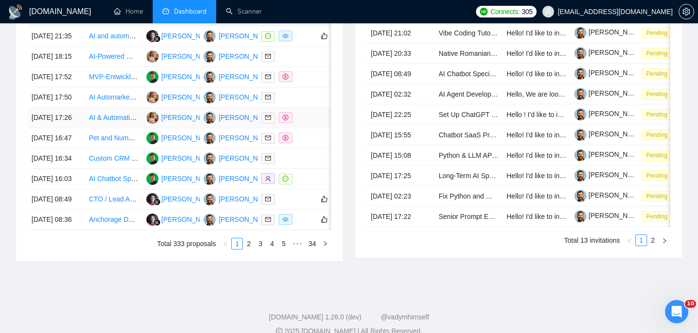
click at [81, 128] on td "[DATE] 17:26" at bounding box center [56, 118] width 57 height 20
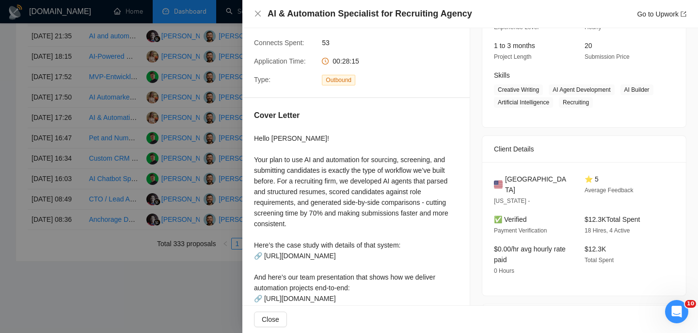
click at [83, 135] on div at bounding box center [349, 166] width 698 height 333
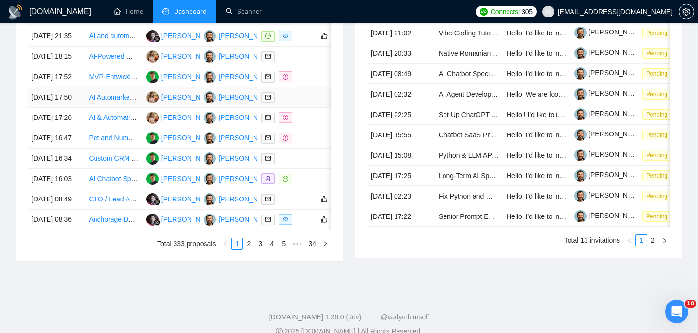
click at [83, 108] on td "[DATE] 17:50" at bounding box center [56, 97] width 57 height 20
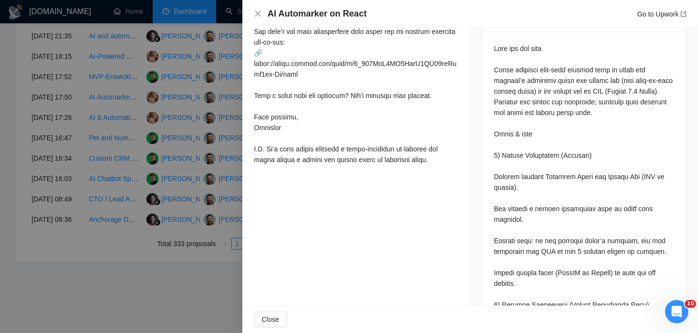
scroll to position [196, 0]
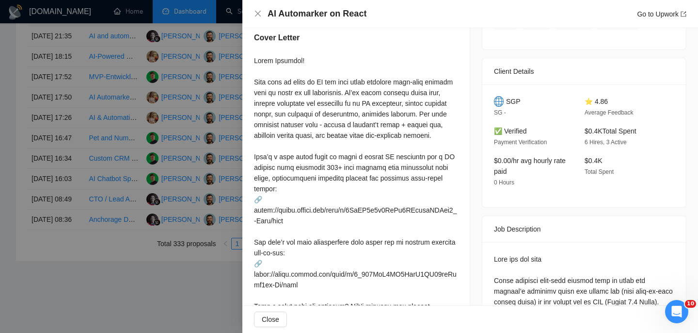
click at [503, 97] on img at bounding box center [499, 101] width 10 height 11
click at [515, 98] on span "SGP" at bounding box center [513, 101] width 15 height 11
click at [254, 12] on div "AI Automarker on React Go to Upwork" at bounding box center [470, 14] width 456 height 28
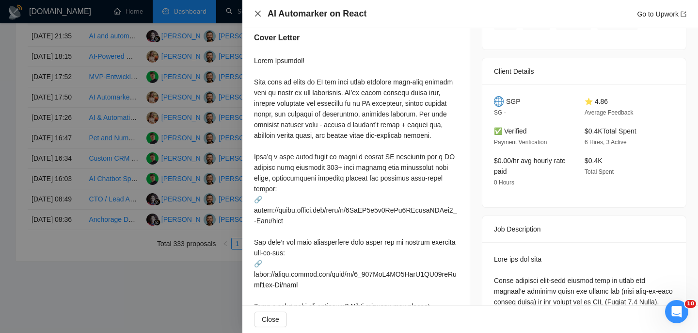
click at [259, 12] on icon "close" at bounding box center [258, 14] width 6 height 6
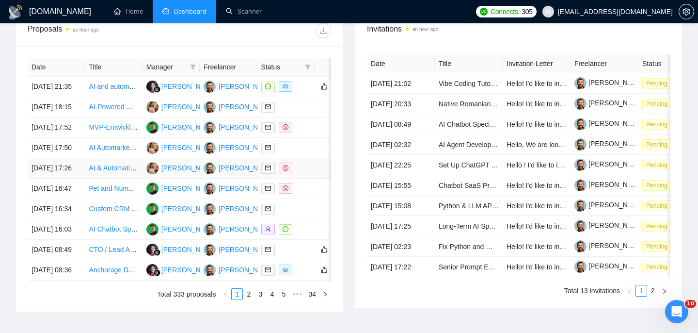
scroll to position [367, 0]
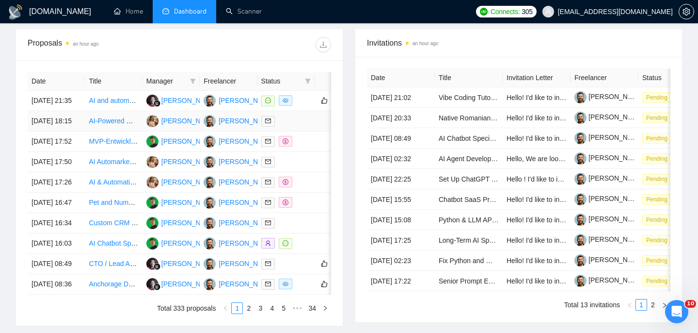
click at [85, 131] on td "AI-Powered Web App Development with Custom Chatbot Integration" at bounding box center [113, 121] width 57 height 20
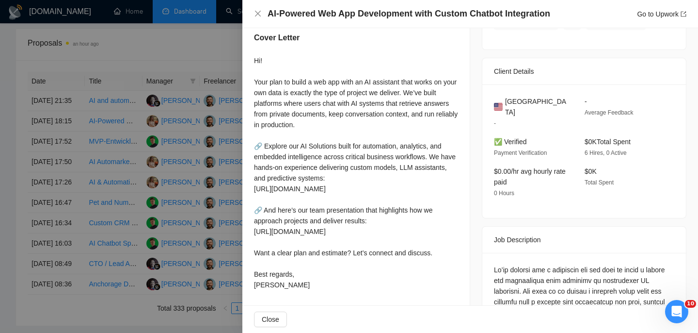
click at [302, 15] on h4 "AI-Powered Web App Development with Custom Chatbot Integration" at bounding box center [409, 14] width 283 height 12
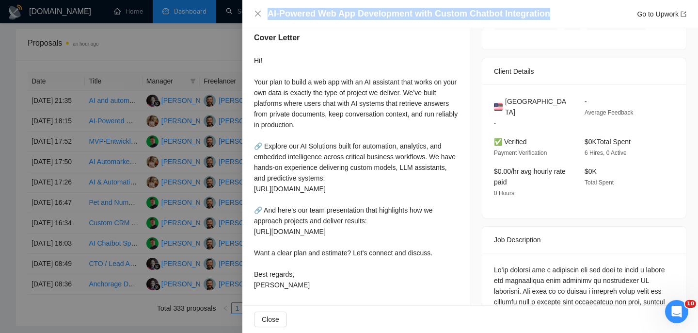
click at [302, 15] on h4 "AI-Powered Web App Development with Custom Chatbot Integration" at bounding box center [409, 14] width 283 height 12
click at [259, 15] on icon "close" at bounding box center [258, 14] width 6 height 6
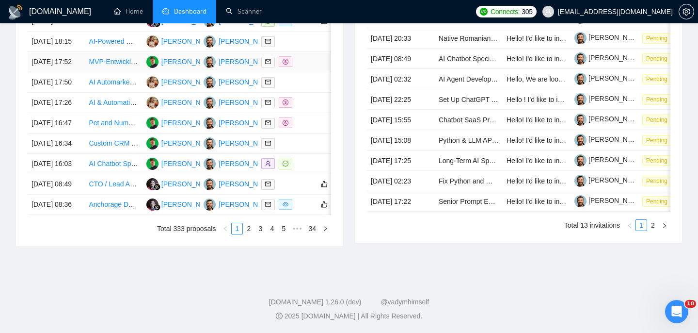
scroll to position [454, 0]
click at [74, 52] on td "[DATE] 18:15" at bounding box center [56, 42] width 57 height 20
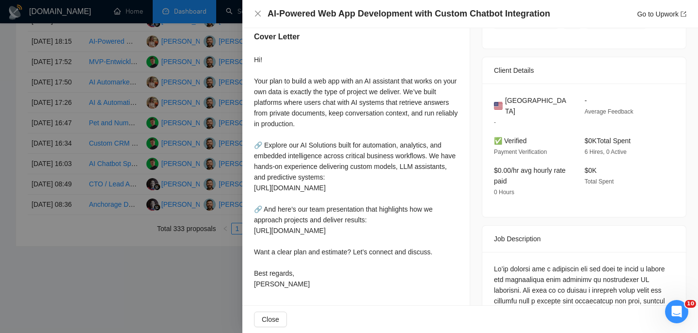
scroll to position [185, 0]
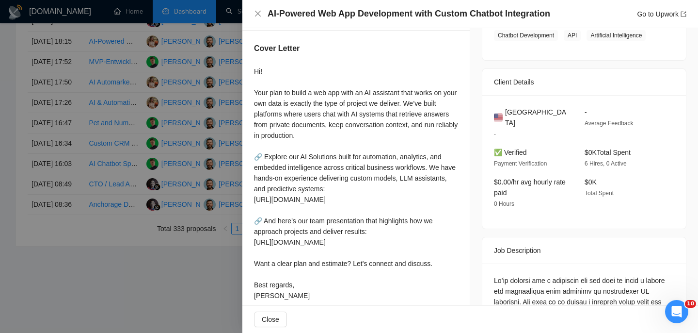
click at [542, 112] on span "United States" at bounding box center [537, 117] width 64 height 21
click at [257, 12] on icon "close" at bounding box center [258, 14] width 6 height 6
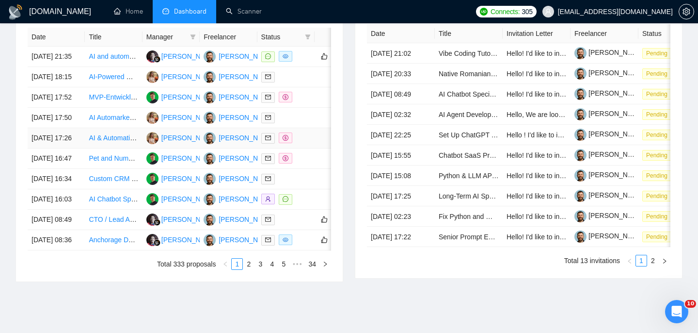
scroll to position [411, 0]
click at [81, 67] on td "[DATE] 21:35" at bounding box center [56, 57] width 57 height 20
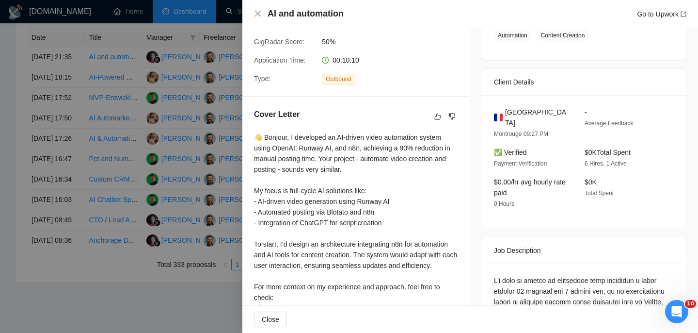
click at [323, 19] on h4 "AI and automation" at bounding box center [306, 14] width 76 height 12
click at [256, 13] on icon "close" at bounding box center [258, 14] width 8 height 8
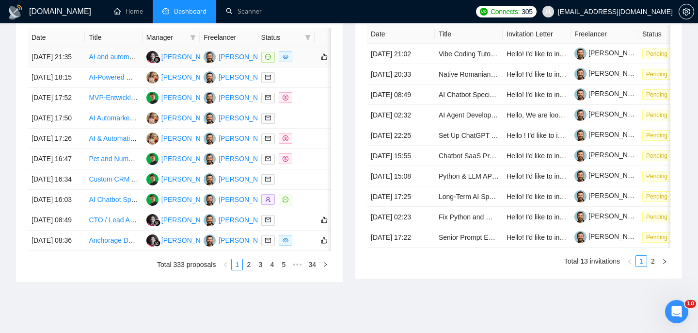
click at [75, 64] on td "[DATE] 21:35" at bounding box center [56, 57] width 57 height 20
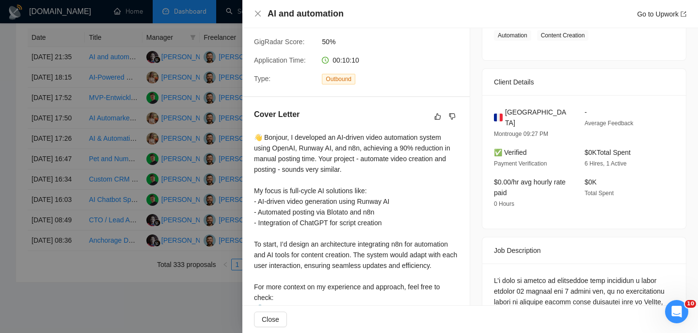
click at [512, 113] on span "[GEOGRAPHIC_DATA]" at bounding box center [537, 117] width 64 height 21
click at [262, 15] on div "AI and automation Go to Upwork" at bounding box center [470, 14] width 433 height 12
click at [257, 14] on icon "close" at bounding box center [258, 14] width 8 height 8
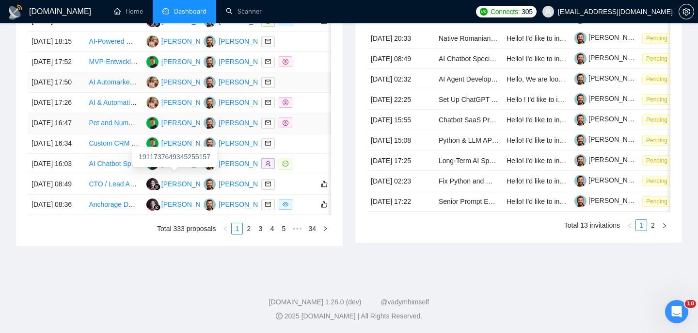
scroll to position [484, 0]
click at [88, 174] on td "AI Chatbot Specialist" at bounding box center [113, 164] width 57 height 20
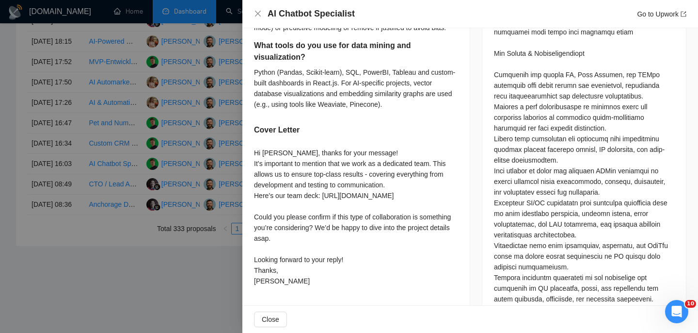
scroll to position [578, 0]
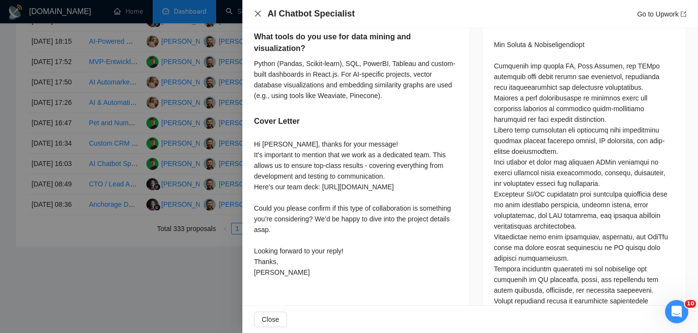
click at [257, 13] on icon "close" at bounding box center [258, 14] width 8 height 8
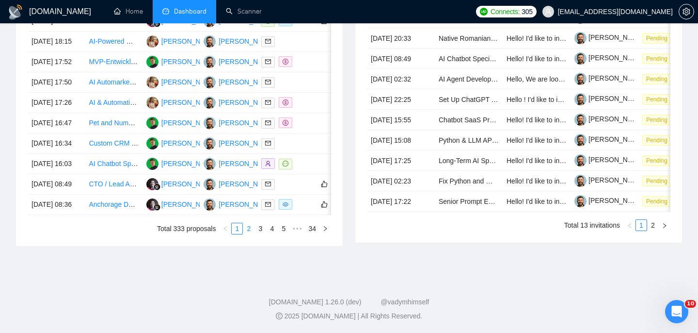
click at [251, 234] on link "2" at bounding box center [248, 228] width 11 height 11
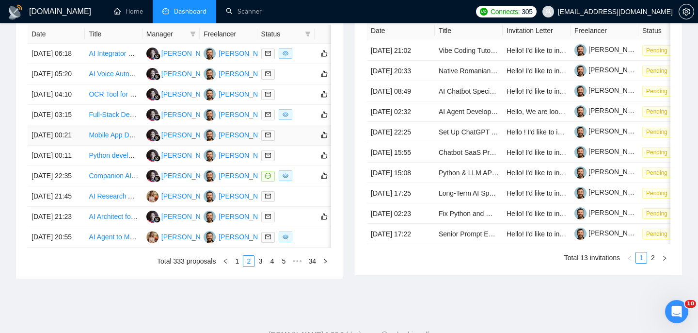
scroll to position [416, 0]
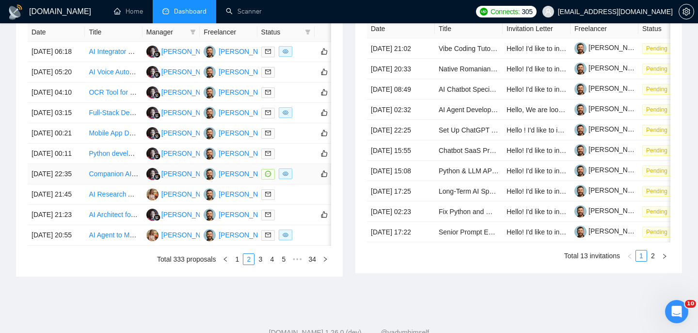
click at [80, 184] on td "26 Aug, 2025 22:35" at bounding box center [56, 174] width 57 height 20
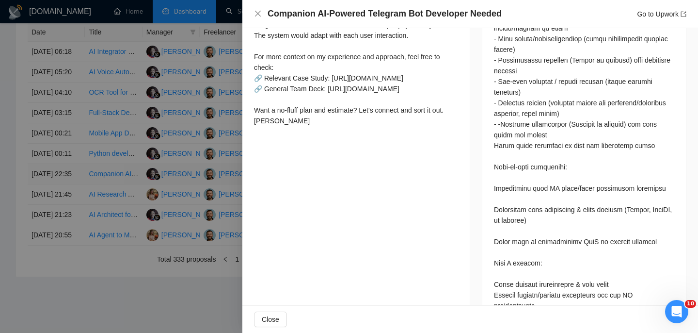
scroll to position [566, 0]
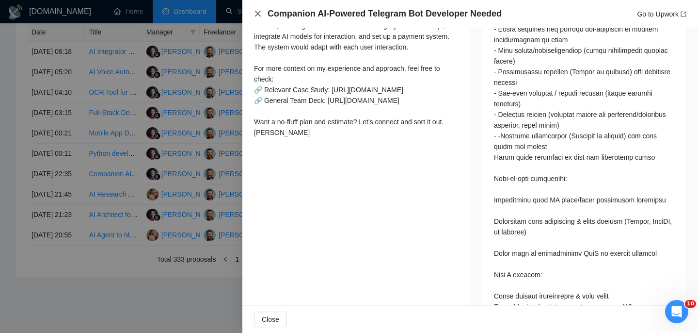
click at [259, 15] on icon "close" at bounding box center [258, 14] width 6 height 6
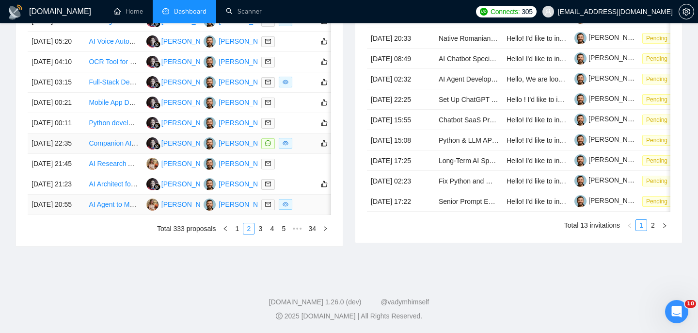
scroll to position [484, 0]
click at [271, 234] on link "4" at bounding box center [272, 228] width 11 height 11
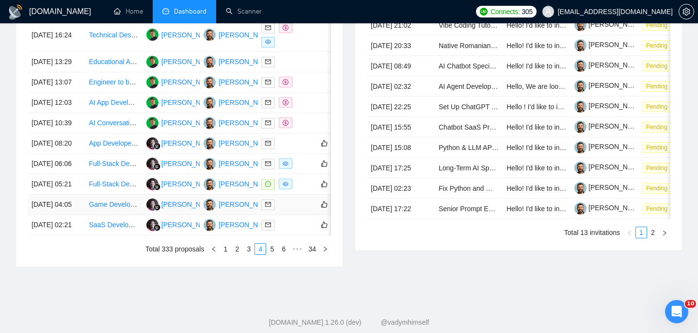
scroll to position [445, 0]
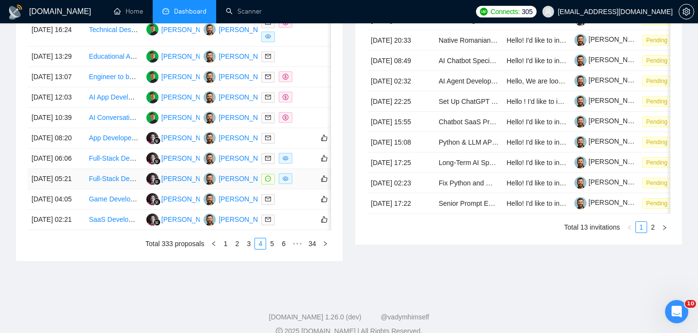
click at [64, 189] on td "25 Aug, 2025 05:21" at bounding box center [56, 179] width 57 height 20
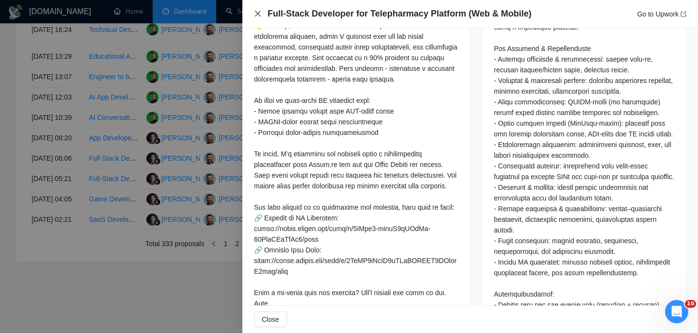
click at [258, 13] on icon "close" at bounding box center [258, 14] width 6 height 6
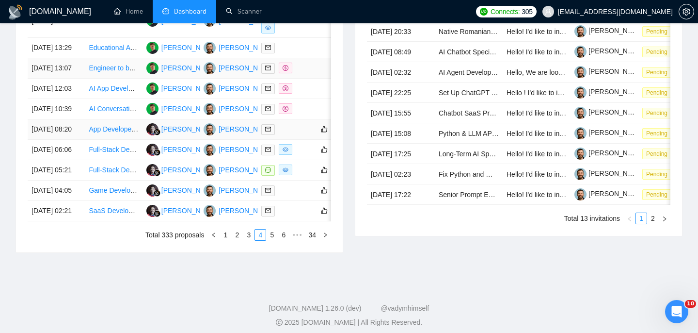
scroll to position [484, 0]
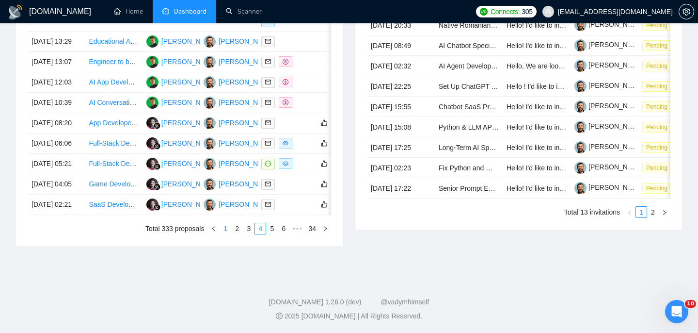
click at [226, 234] on link "1" at bounding box center [225, 228] width 11 height 11
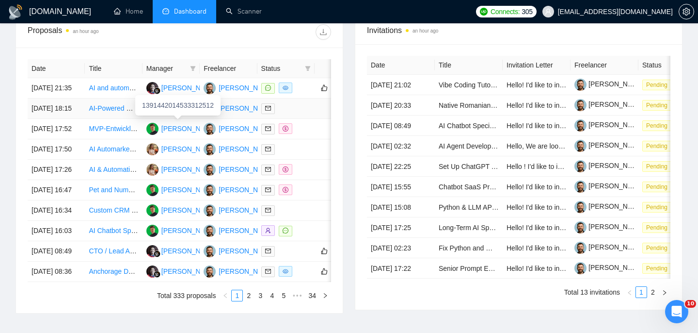
scroll to position [376, 0]
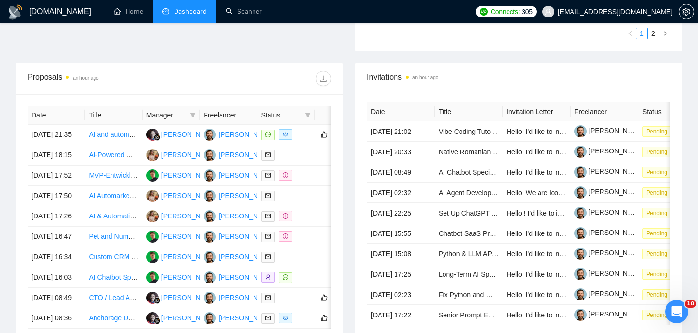
scroll to position [335, 0]
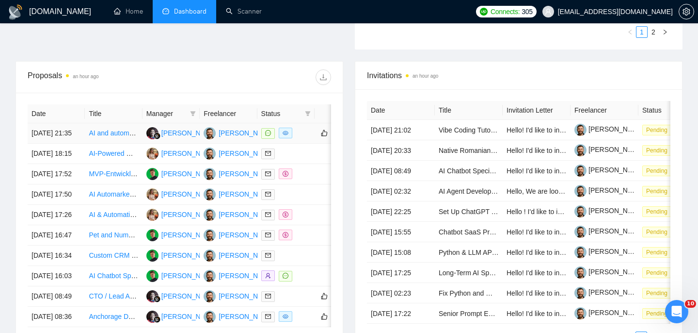
click at [84, 137] on td "[DATE] 21:35" at bounding box center [56, 133] width 57 height 20
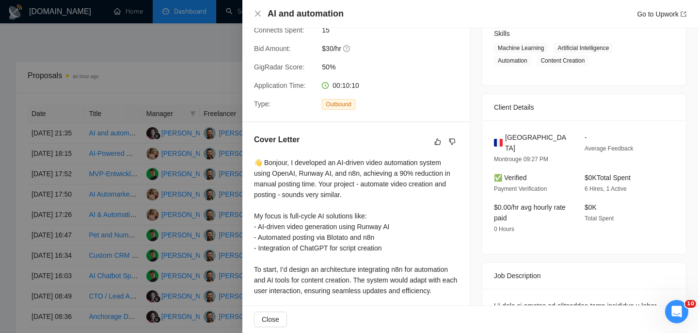
scroll to position [162, 0]
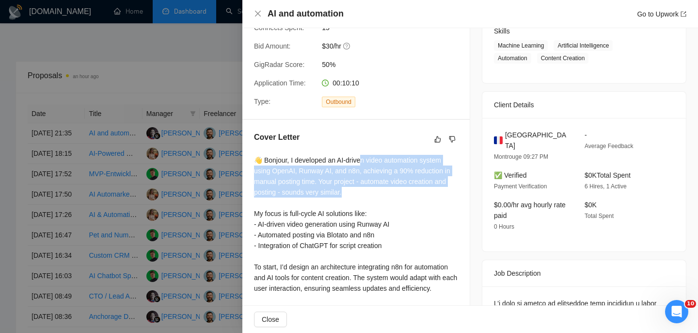
drag, startPoint x: 362, startPoint y: 158, endPoint x: 377, endPoint y: 192, distance: 37.1
click at [378, 192] on div "👋 Bonjour, I developed an AI-driven video automation system using OpenAI, Runwa…" at bounding box center [356, 267] width 204 height 224
click at [377, 192] on div "👋 Bonjour, I developed an AI-driven video automation system using OpenAI, Runwa…" at bounding box center [356, 267] width 204 height 224
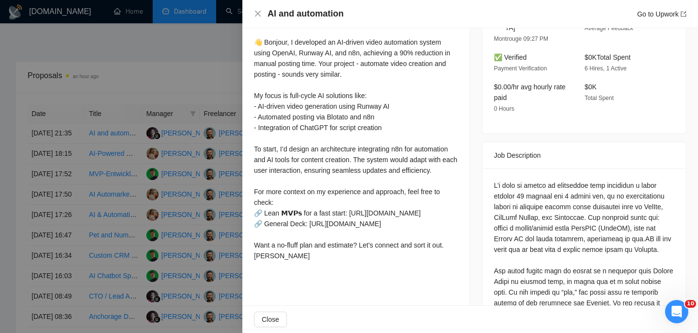
scroll to position [282, 0]
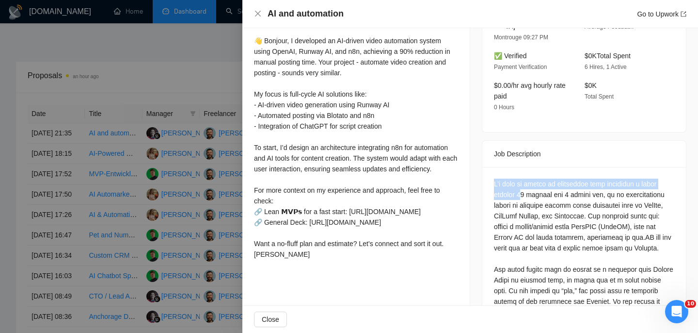
drag, startPoint x: 523, startPoint y: 166, endPoint x: 525, endPoint y: 187, distance: 20.9
click at [525, 187] on div at bounding box center [585, 324] width 204 height 315
click at [525, 187] on div at bounding box center [584, 322] width 180 height 288
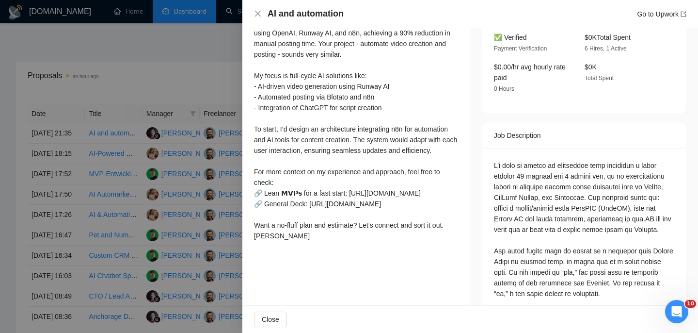
scroll to position [301, 0]
drag, startPoint x: 526, startPoint y: 204, endPoint x: 539, endPoint y: 219, distance: 20.3
click at [539, 219] on div at bounding box center [584, 303] width 180 height 288
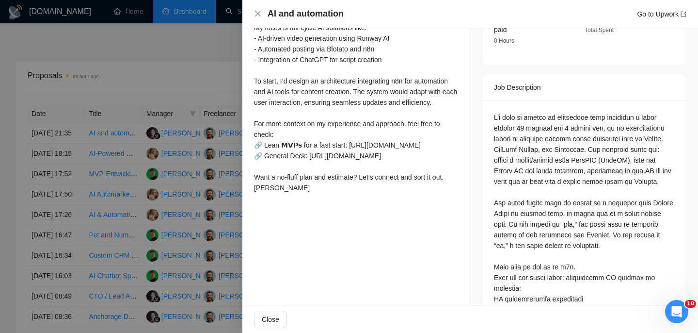
scroll to position [351, 0]
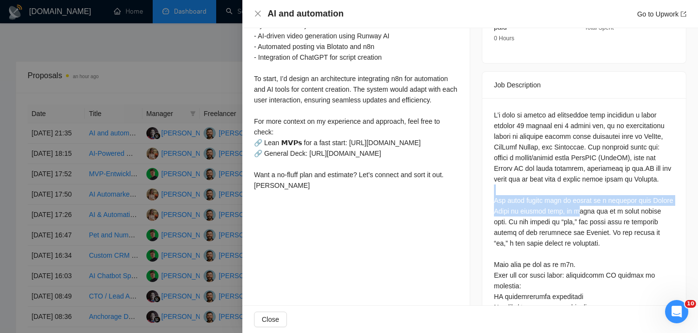
drag, startPoint x: 536, startPoint y: 193, endPoint x: 573, endPoint y: 208, distance: 39.6
click at [573, 208] on div at bounding box center [584, 254] width 180 height 288
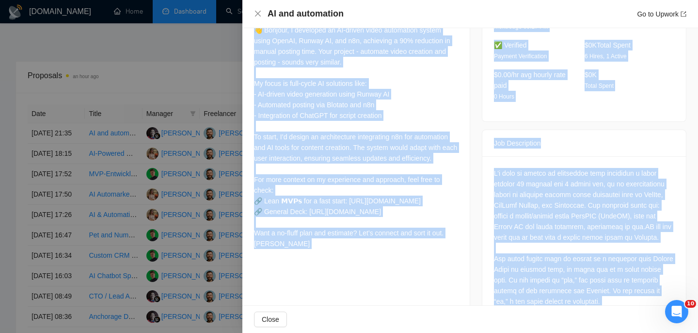
scroll to position [258, 0]
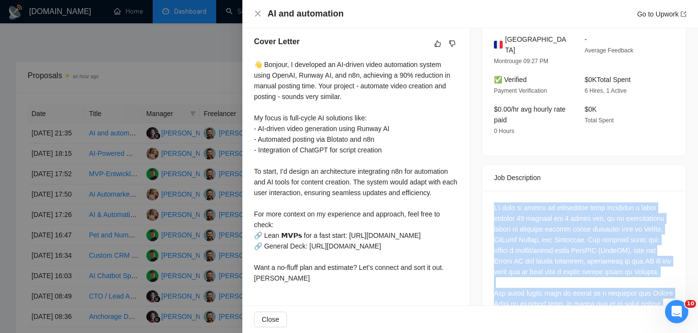
drag, startPoint x: 656, startPoint y: 274, endPoint x: 494, endPoint y: 182, distance: 186.3
copy div "I’d like to create an automation that generates a video between 30 seconds and …"
click at [256, 16] on icon "close" at bounding box center [258, 14] width 8 height 8
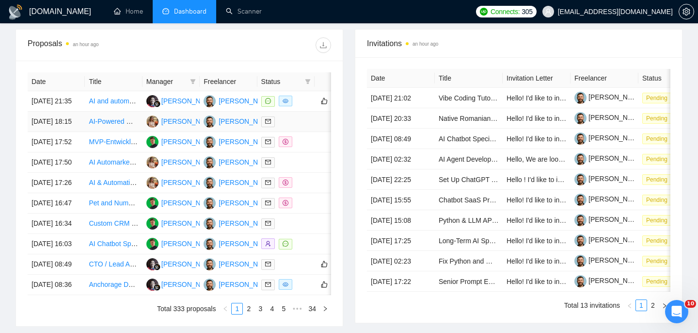
scroll to position [369, 0]
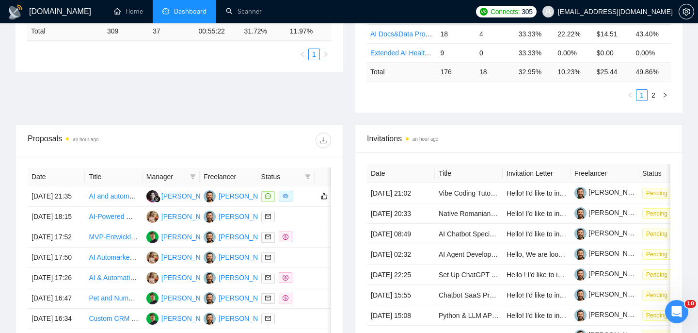
scroll to position [274, 0]
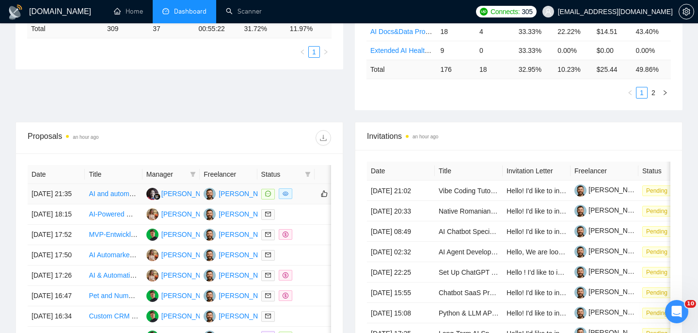
click at [77, 201] on td "[DATE] 21:35" at bounding box center [56, 194] width 57 height 20
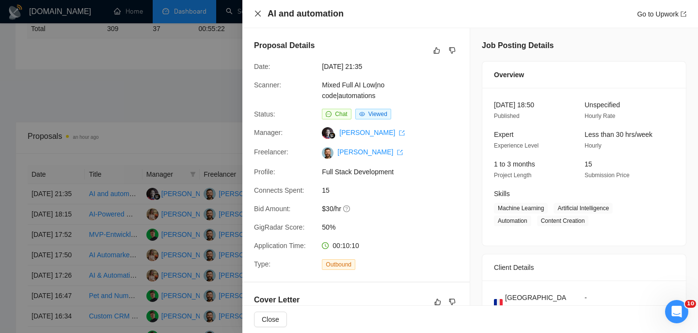
click at [259, 15] on icon "close" at bounding box center [258, 14] width 6 height 6
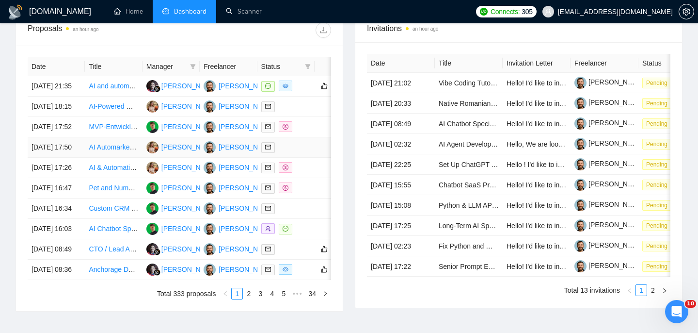
scroll to position [420, 0]
